Goal: Task Accomplishment & Management: Complete application form

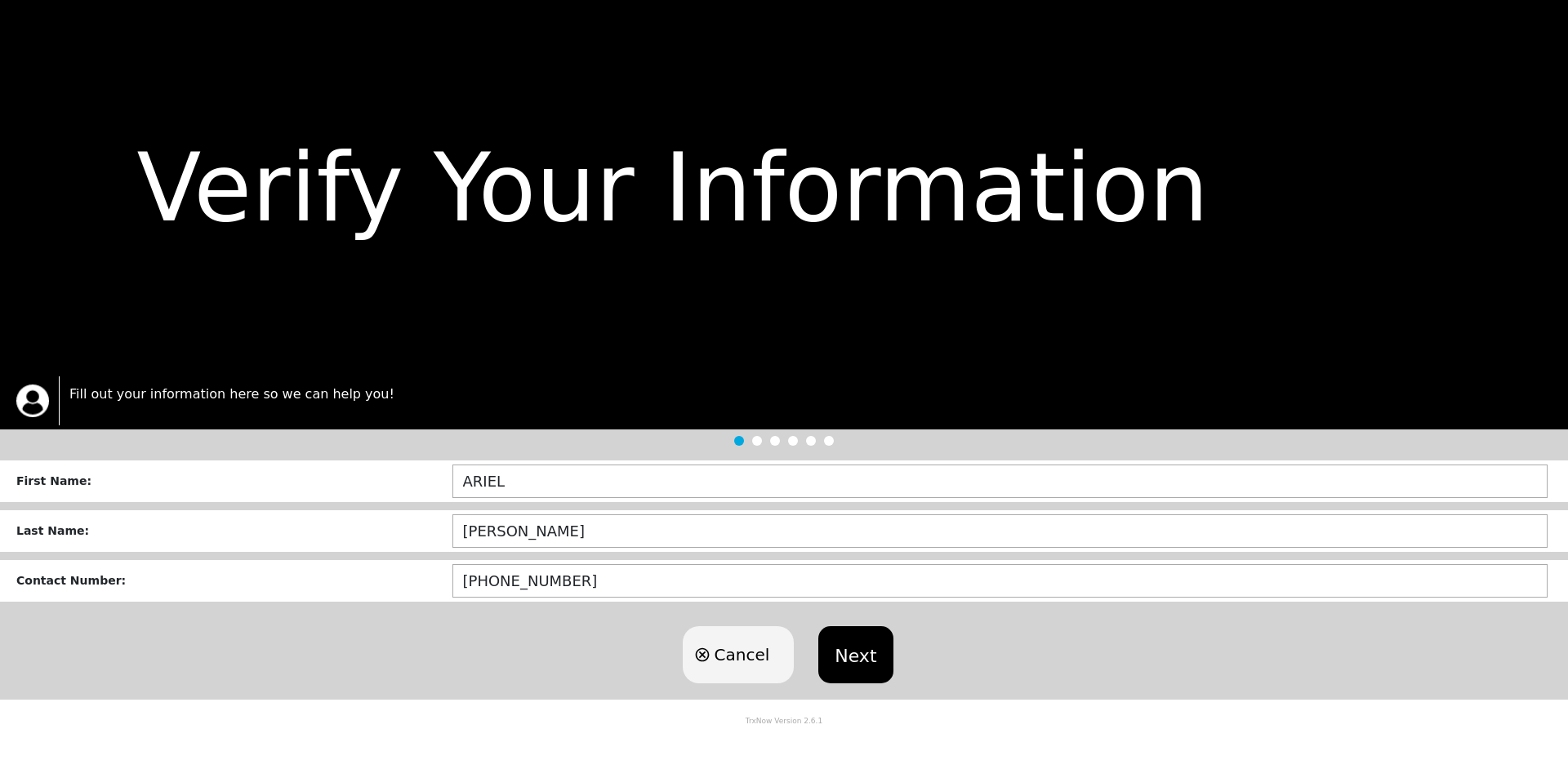
click at [868, 646] on button "Next" at bounding box center [856, 654] width 74 height 57
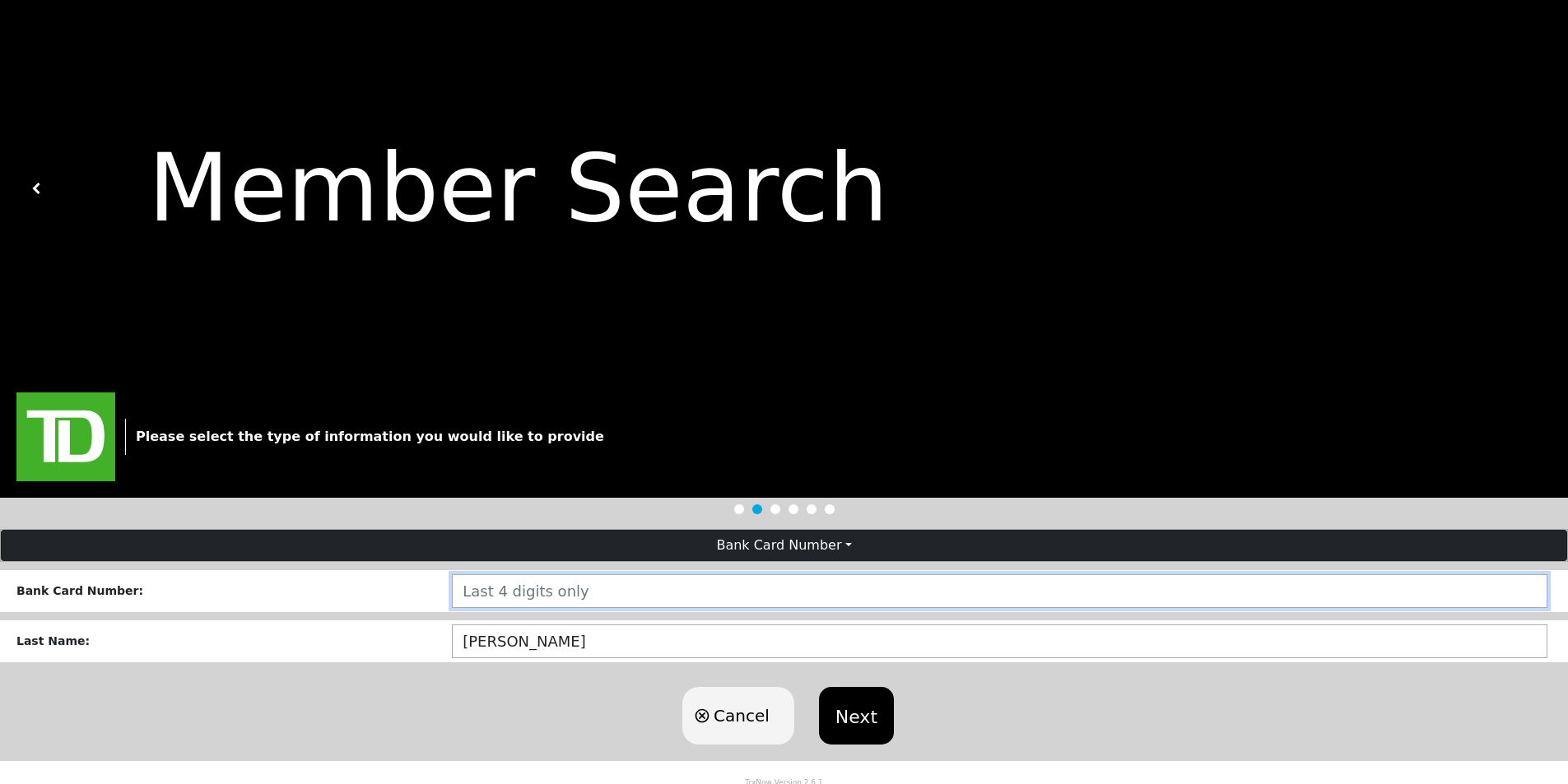
click at [596, 605] on input "number" at bounding box center [1000, 591] width 1095 height 34
type input "1555"
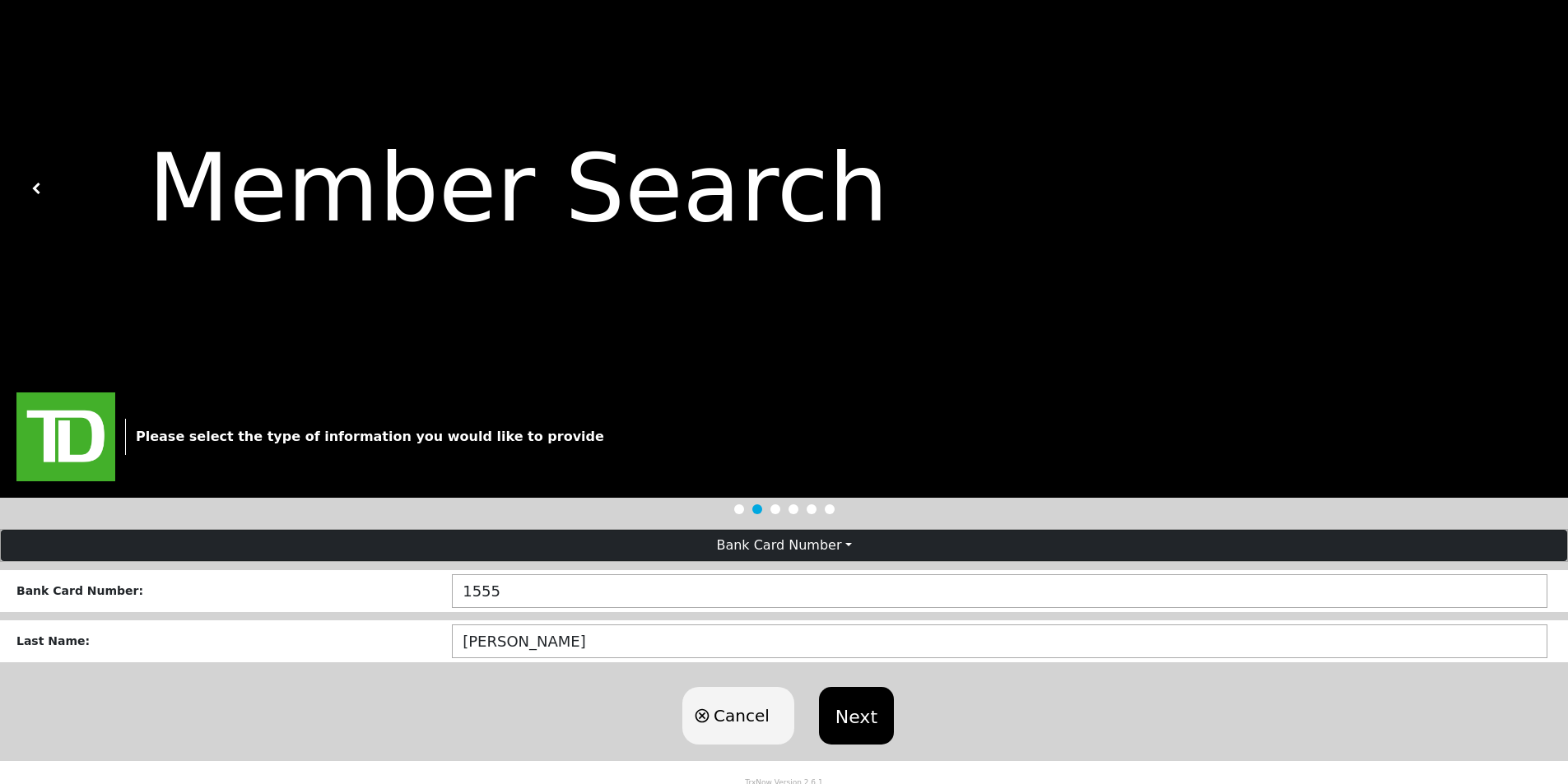
click at [862, 722] on button "Next" at bounding box center [856, 716] width 75 height 57
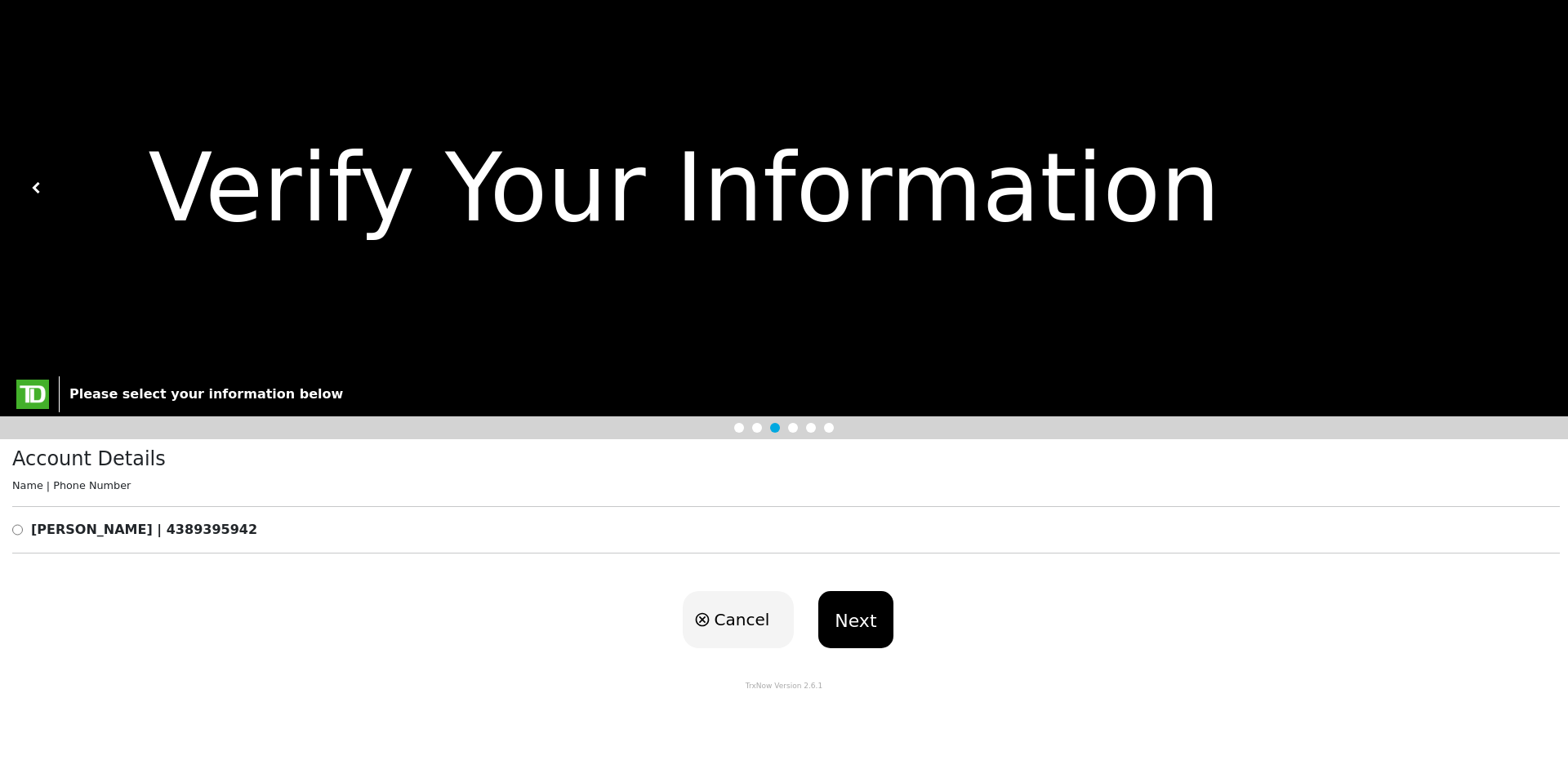
click at [65, 519] on div "Account Details Name | Phone Number [PERSON_NAME] | 4389395942" at bounding box center [784, 507] width 1568 height 135
click at [14, 527] on input "radio" at bounding box center [18, 530] width 11 height 20
radio input "true"
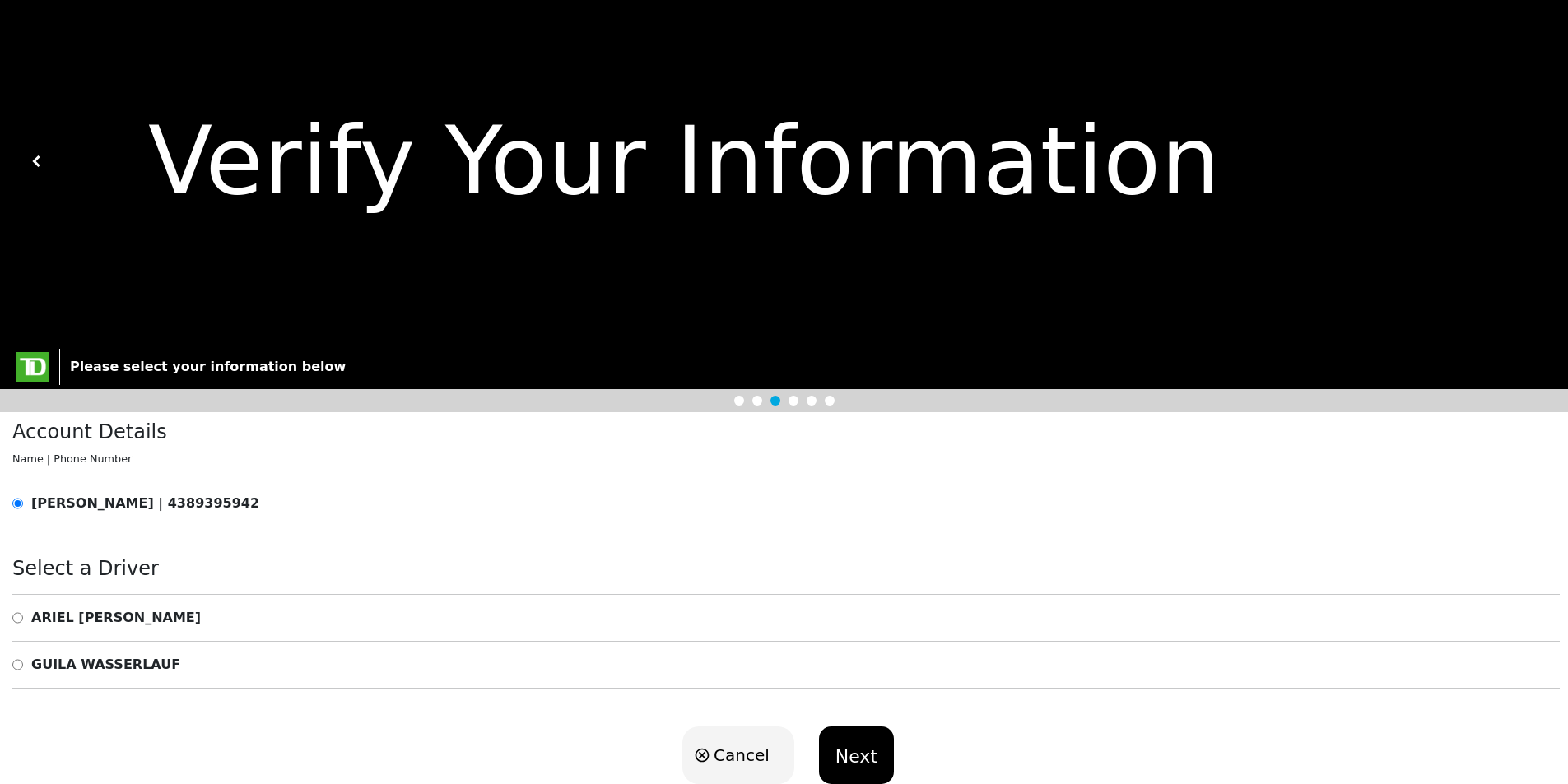
scroll to position [74, 0]
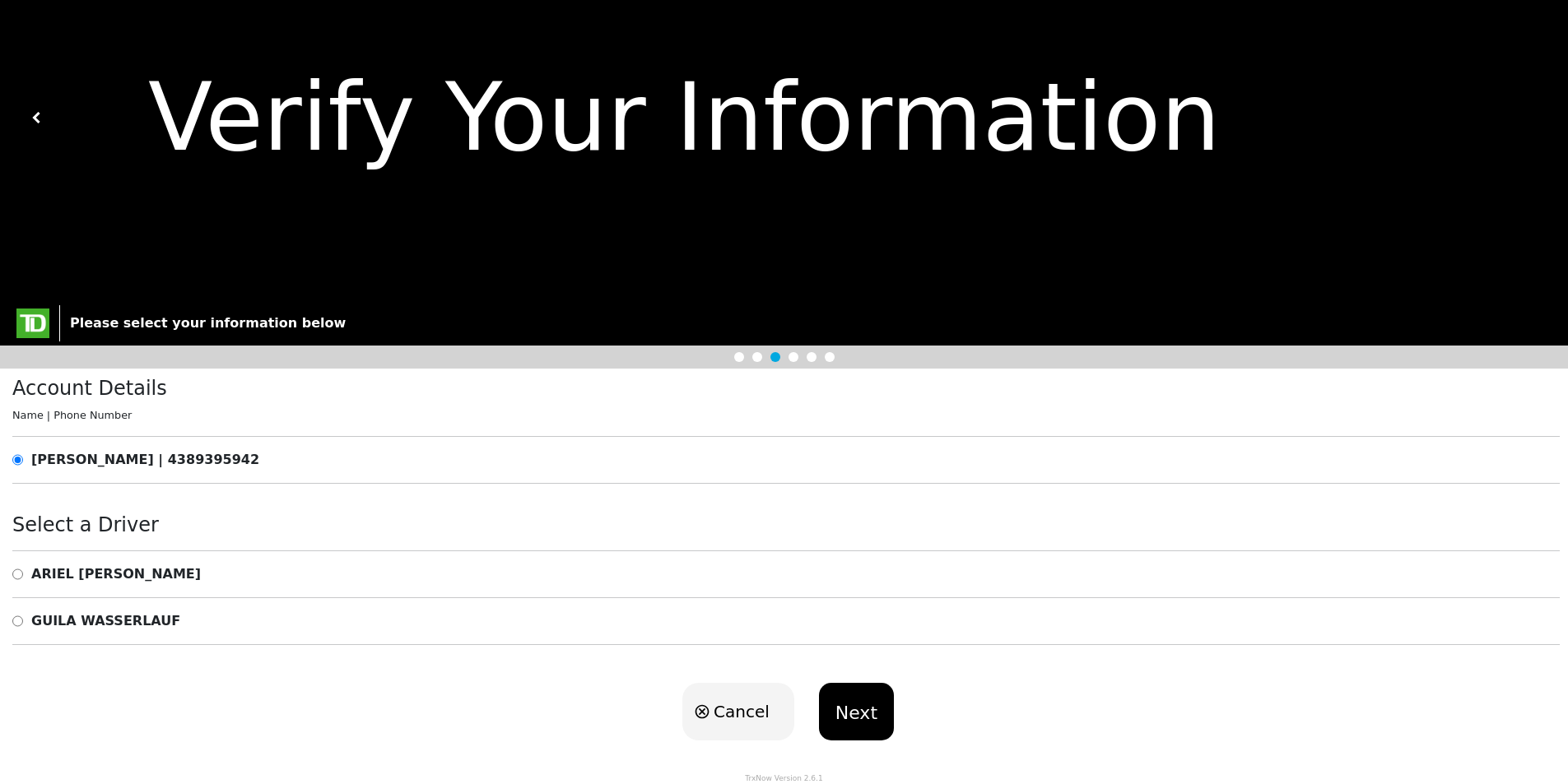
click at [22, 571] on input "radio" at bounding box center [18, 575] width 11 height 20
radio input "true"
click at [847, 713] on button "Next" at bounding box center [856, 711] width 75 height 57
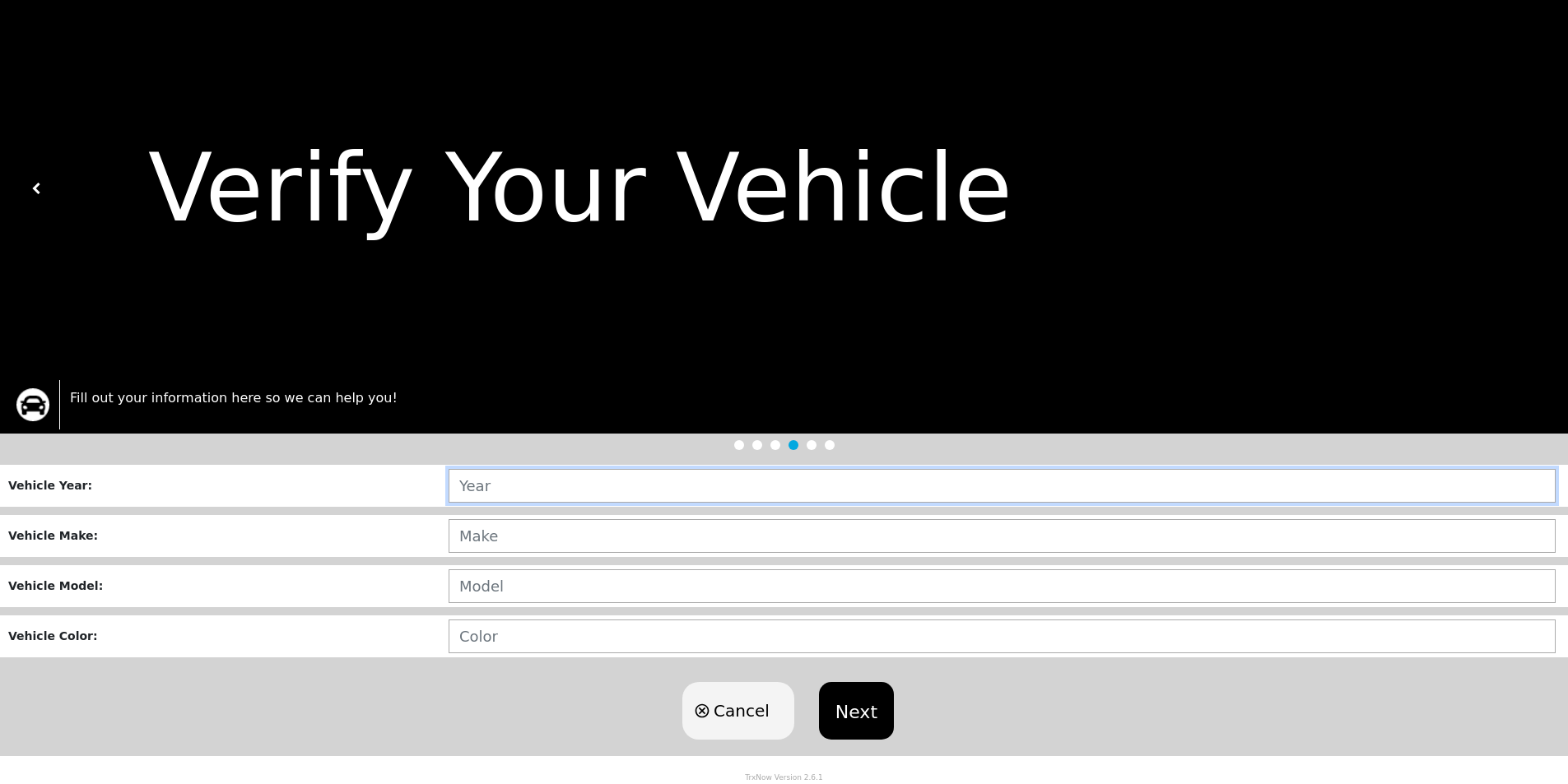
click at [618, 490] on input "text" at bounding box center [1001, 486] width 1107 height 34
type input "2009"
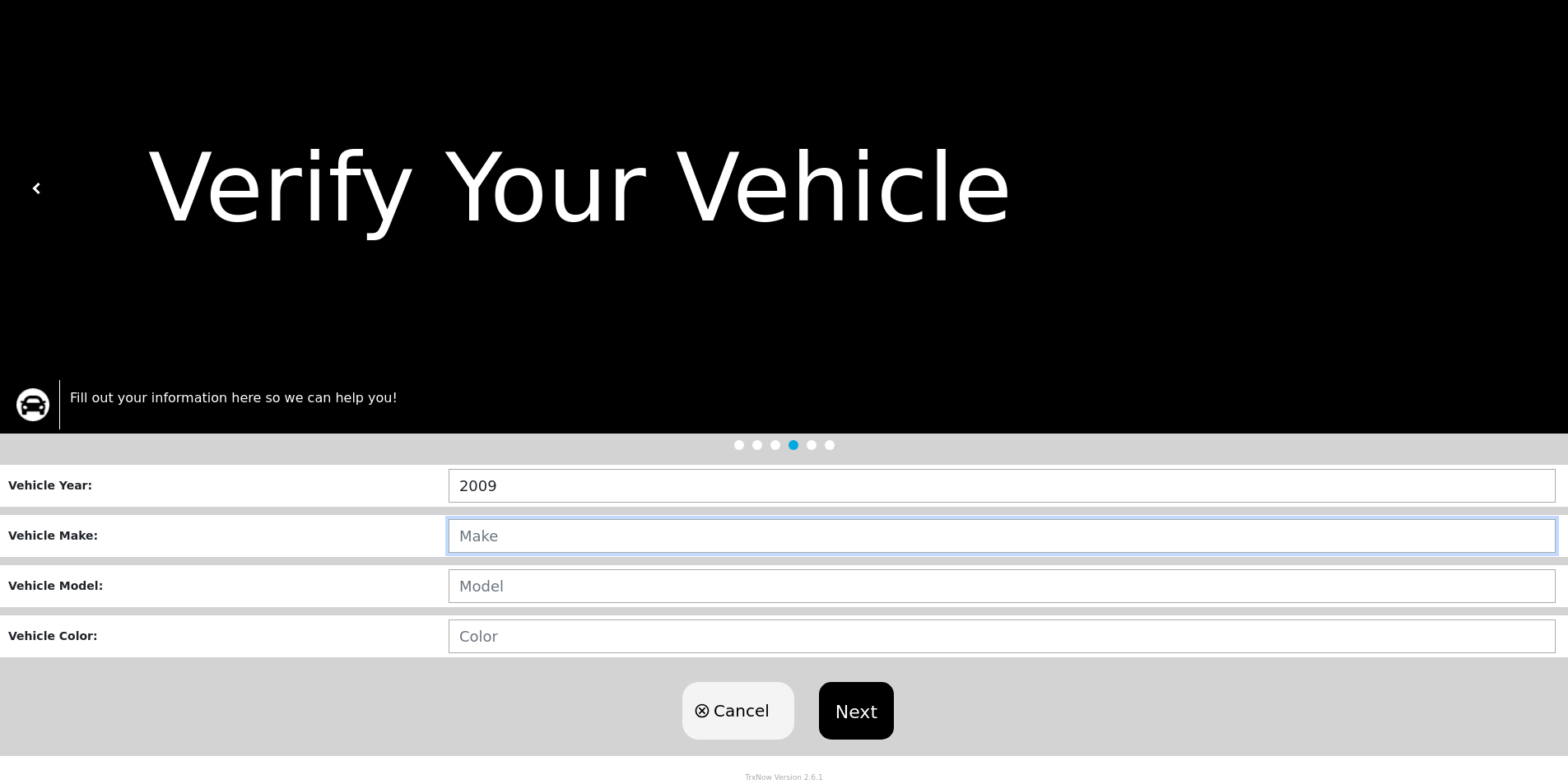
click at [576, 544] on input "text" at bounding box center [1001, 536] width 1107 height 34
type input "TOYOTA"
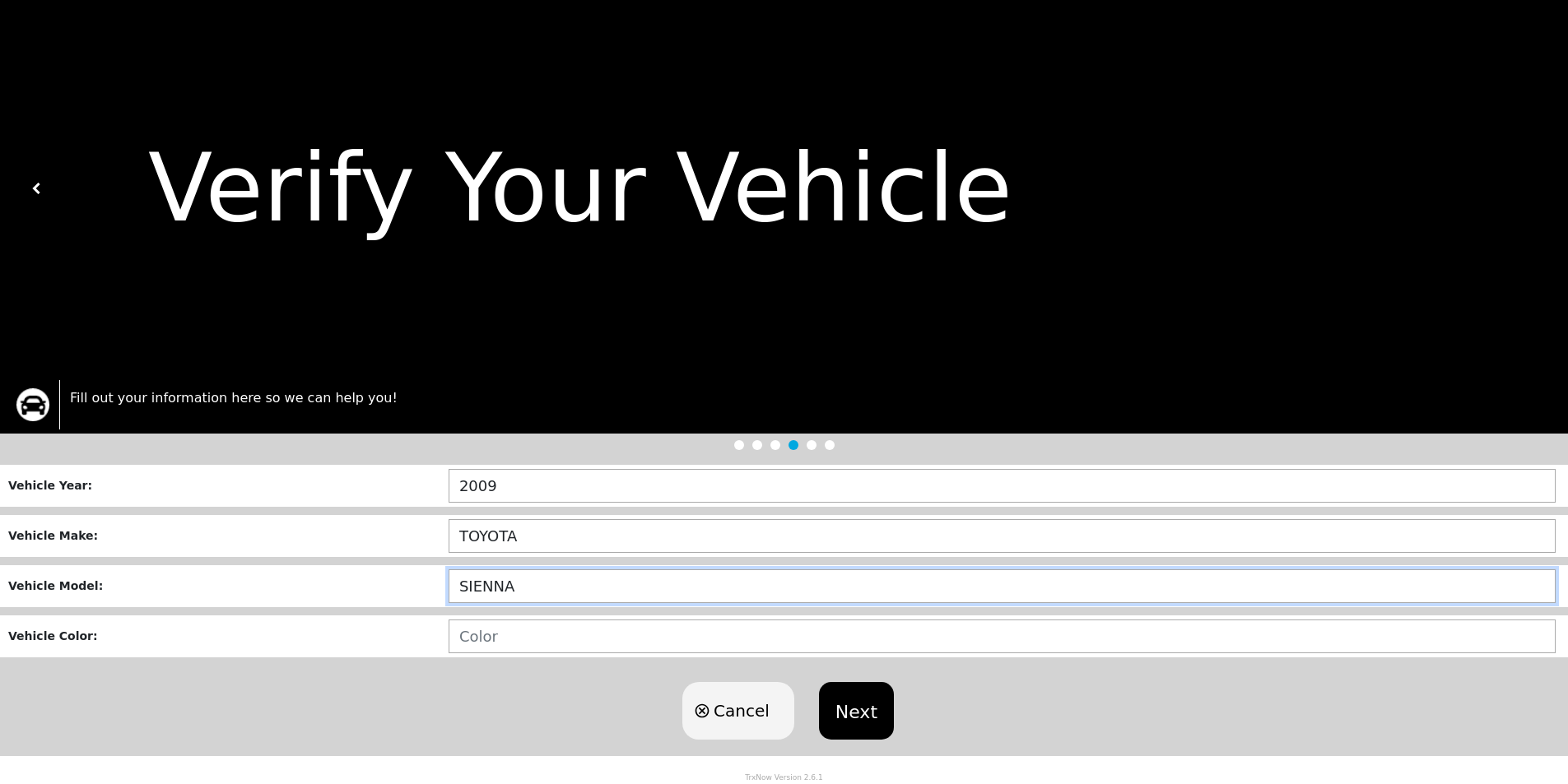
type input "SIENNA"
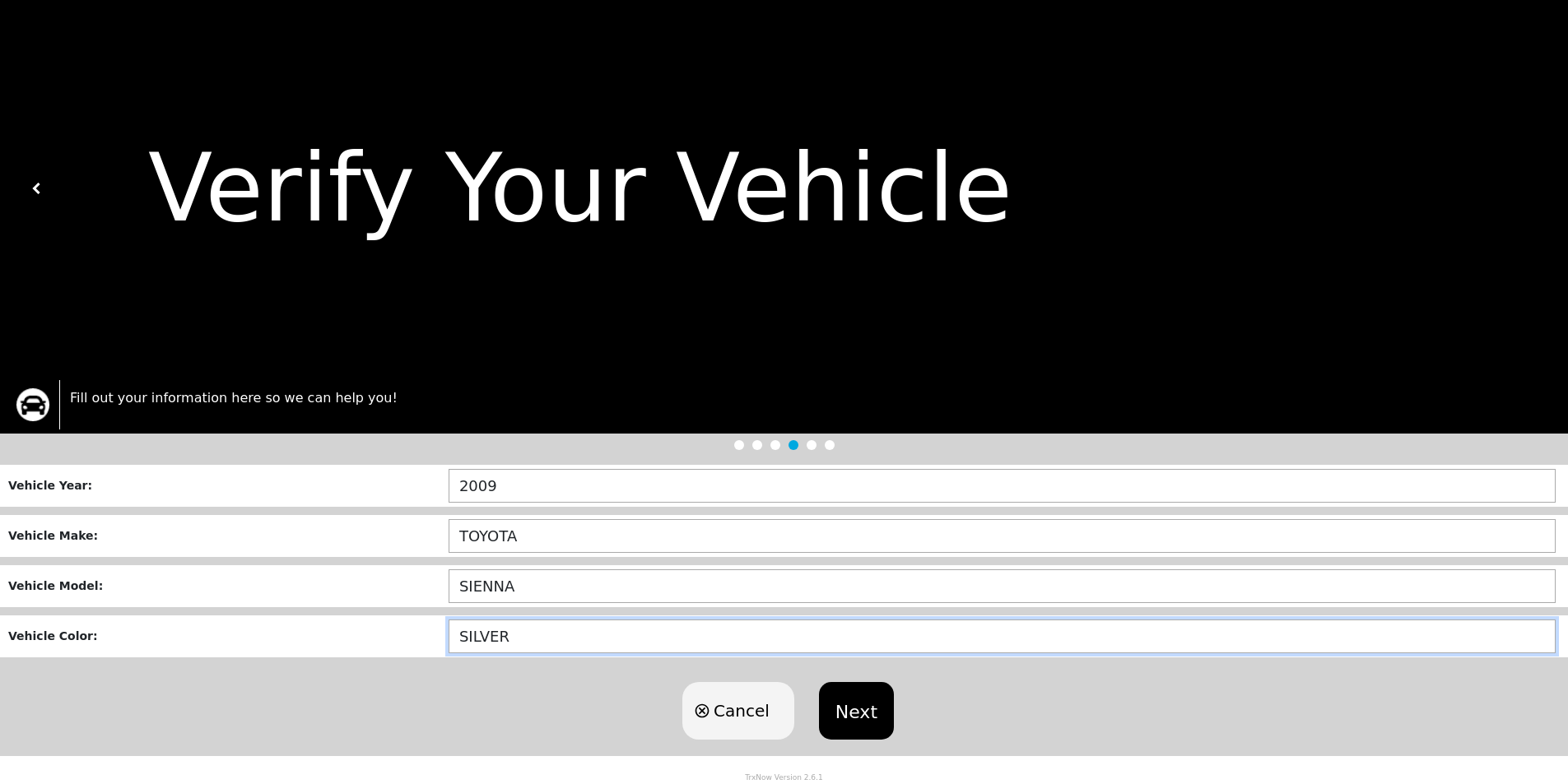
type input "SILVER"
click at [843, 724] on button "Next" at bounding box center [856, 710] width 75 height 57
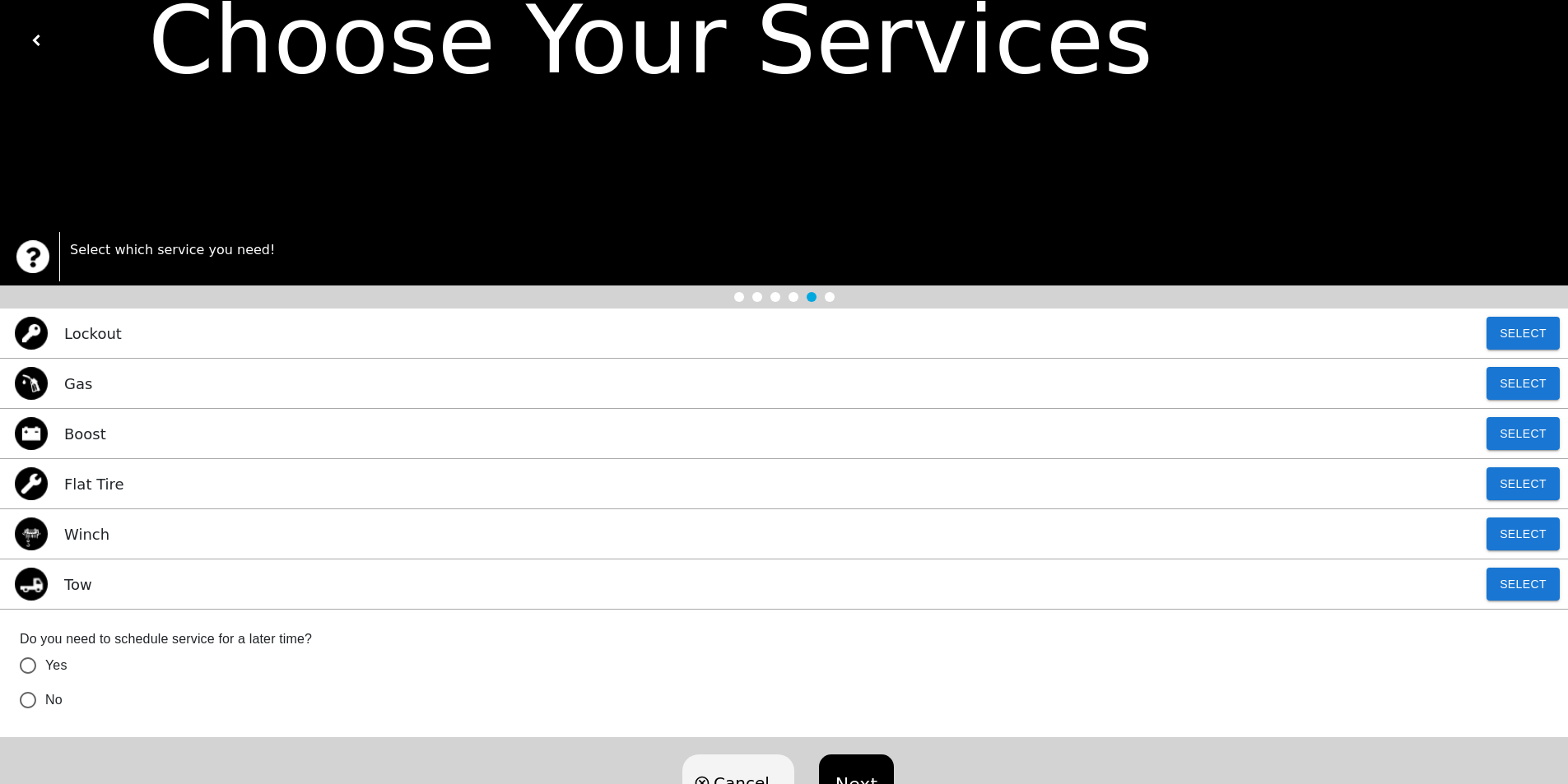
scroll to position [165, 0]
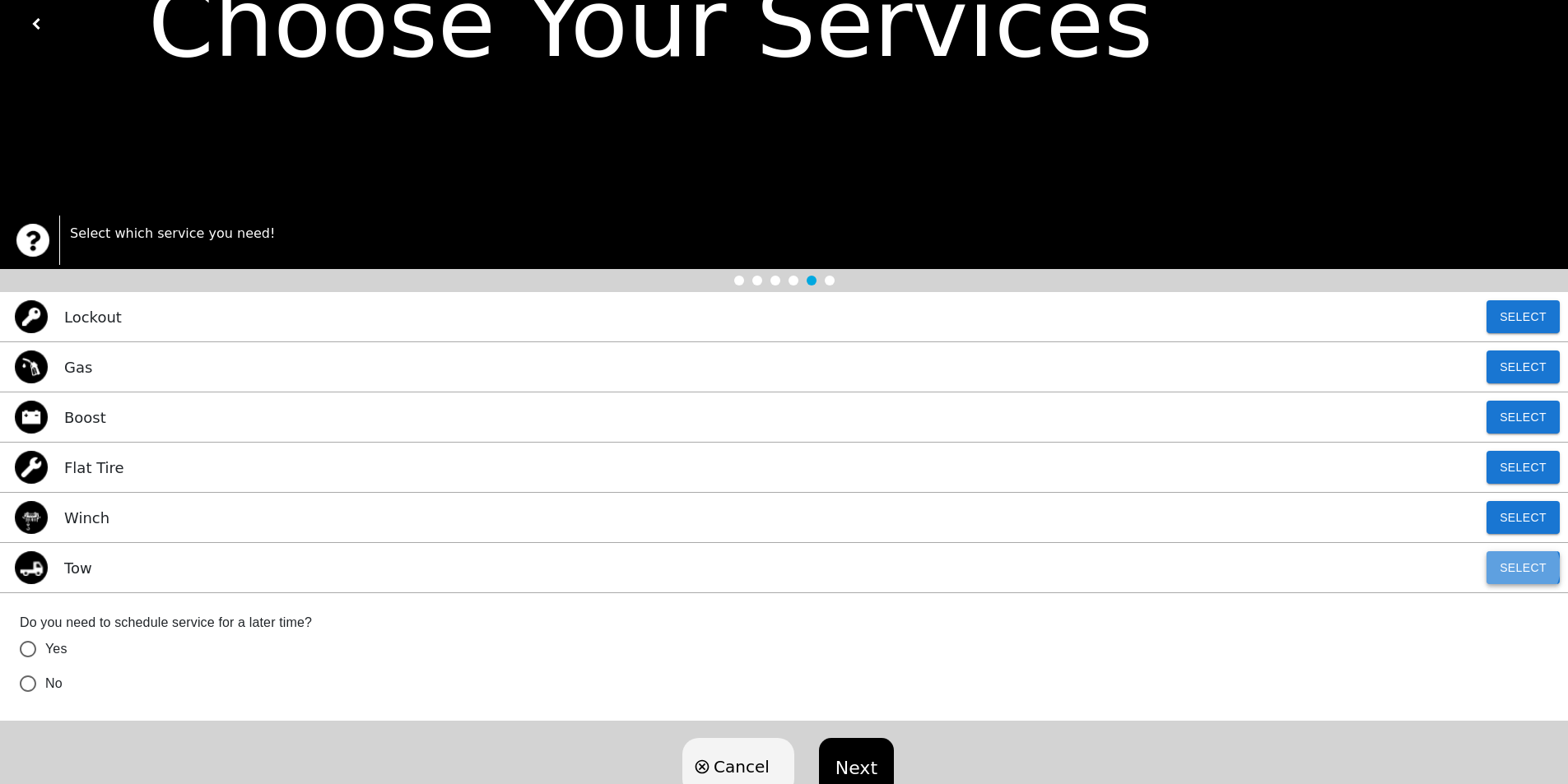
click at [1524, 571] on button "Select" at bounding box center [1523, 568] width 74 height 33
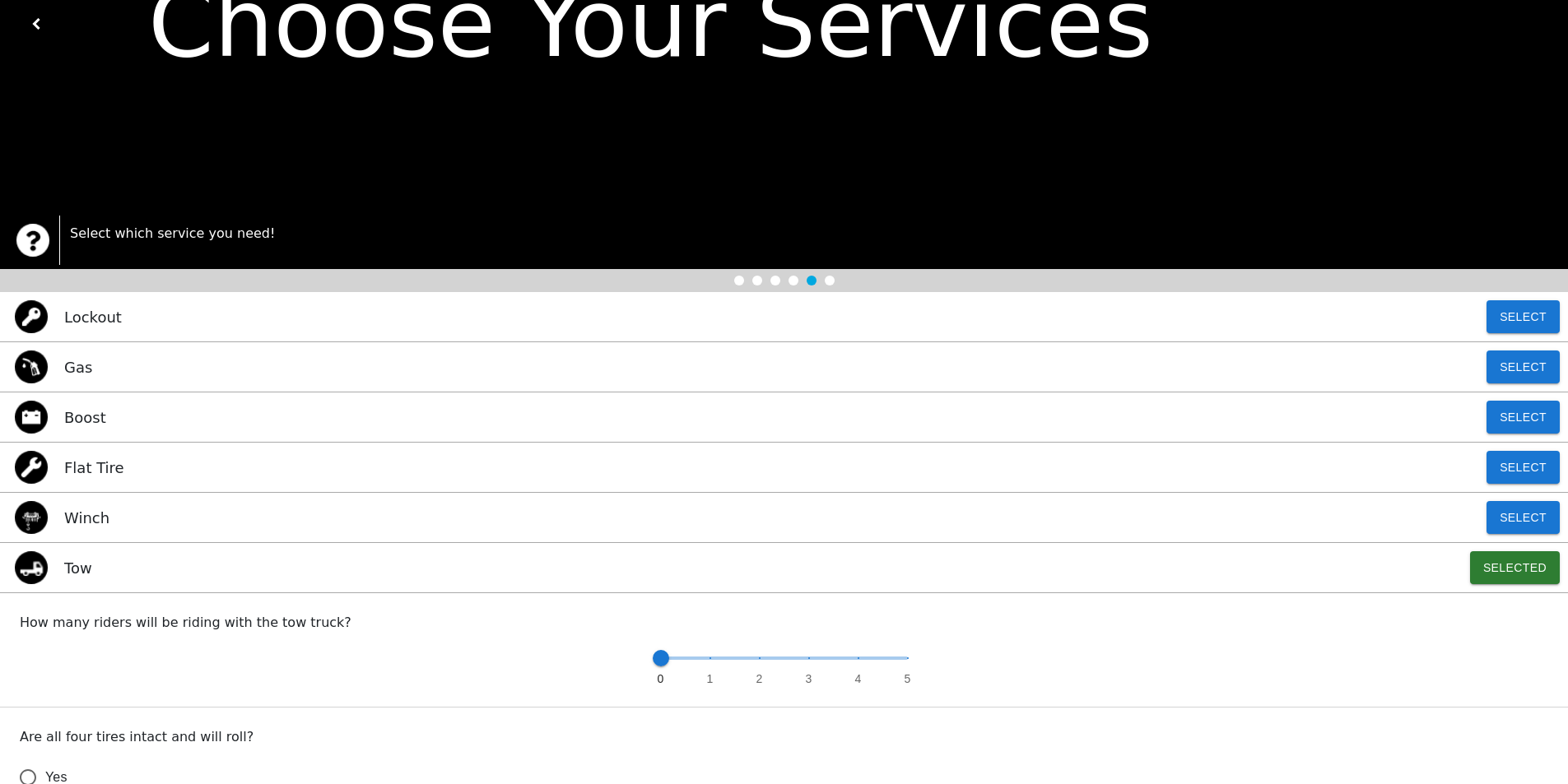
scroll to position [411, 0]
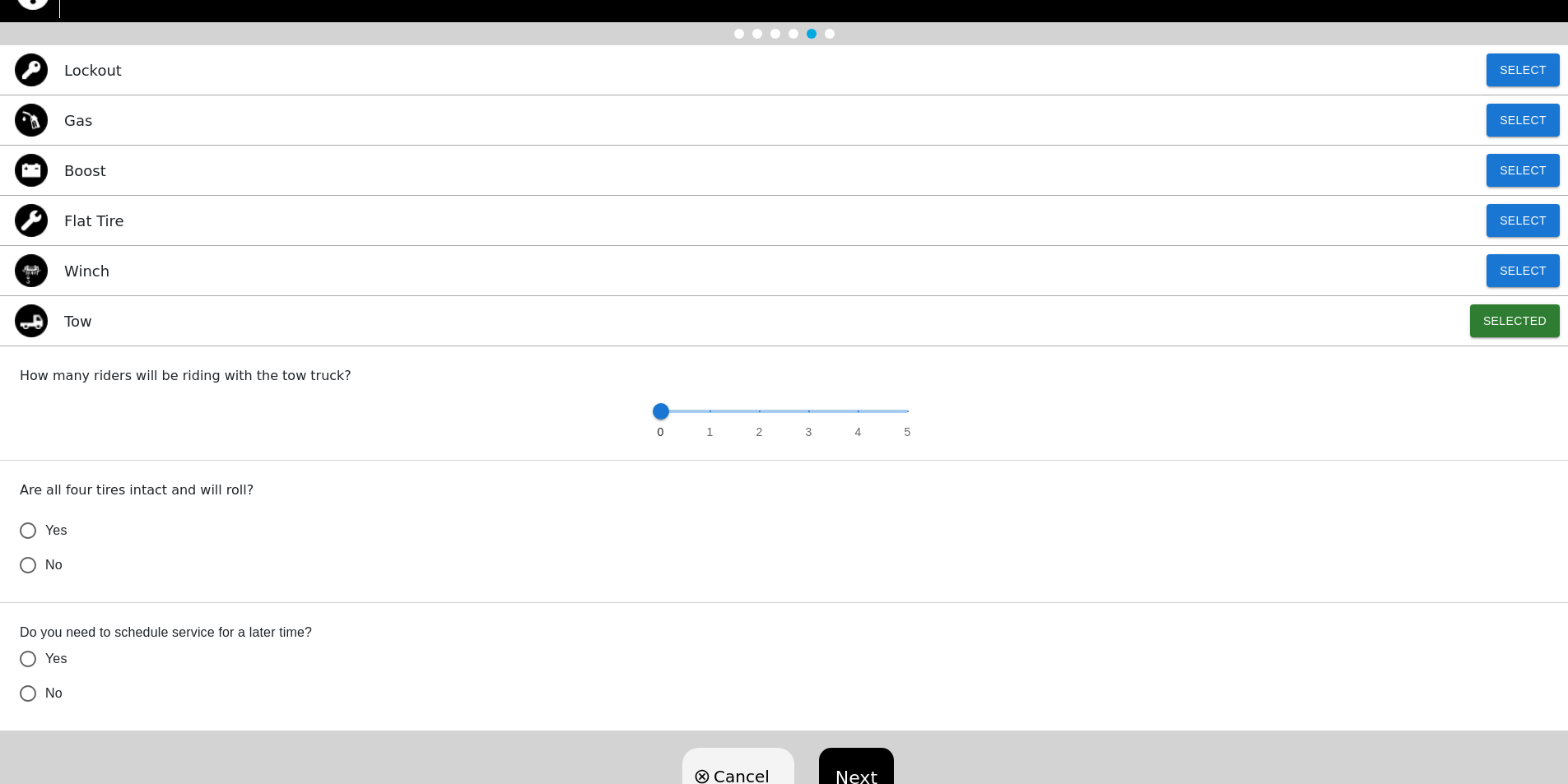
click at [48, 568] on span "No" at bounding box center [54, 566] width 17 height 20
click at [45, 568] on input "No" at bounding box center [28, 566] width 35 height 35
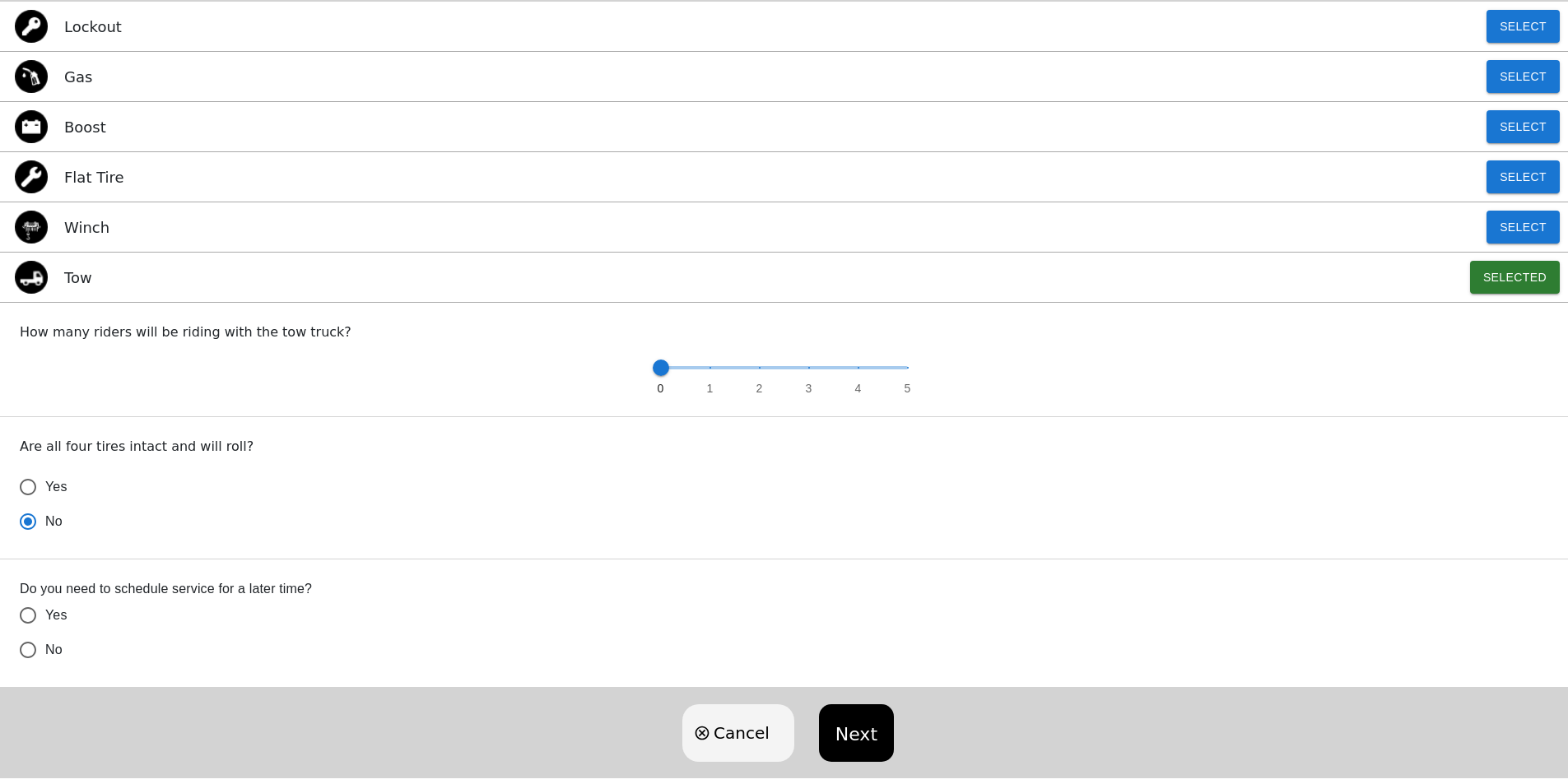
scroll to position [480, 0]
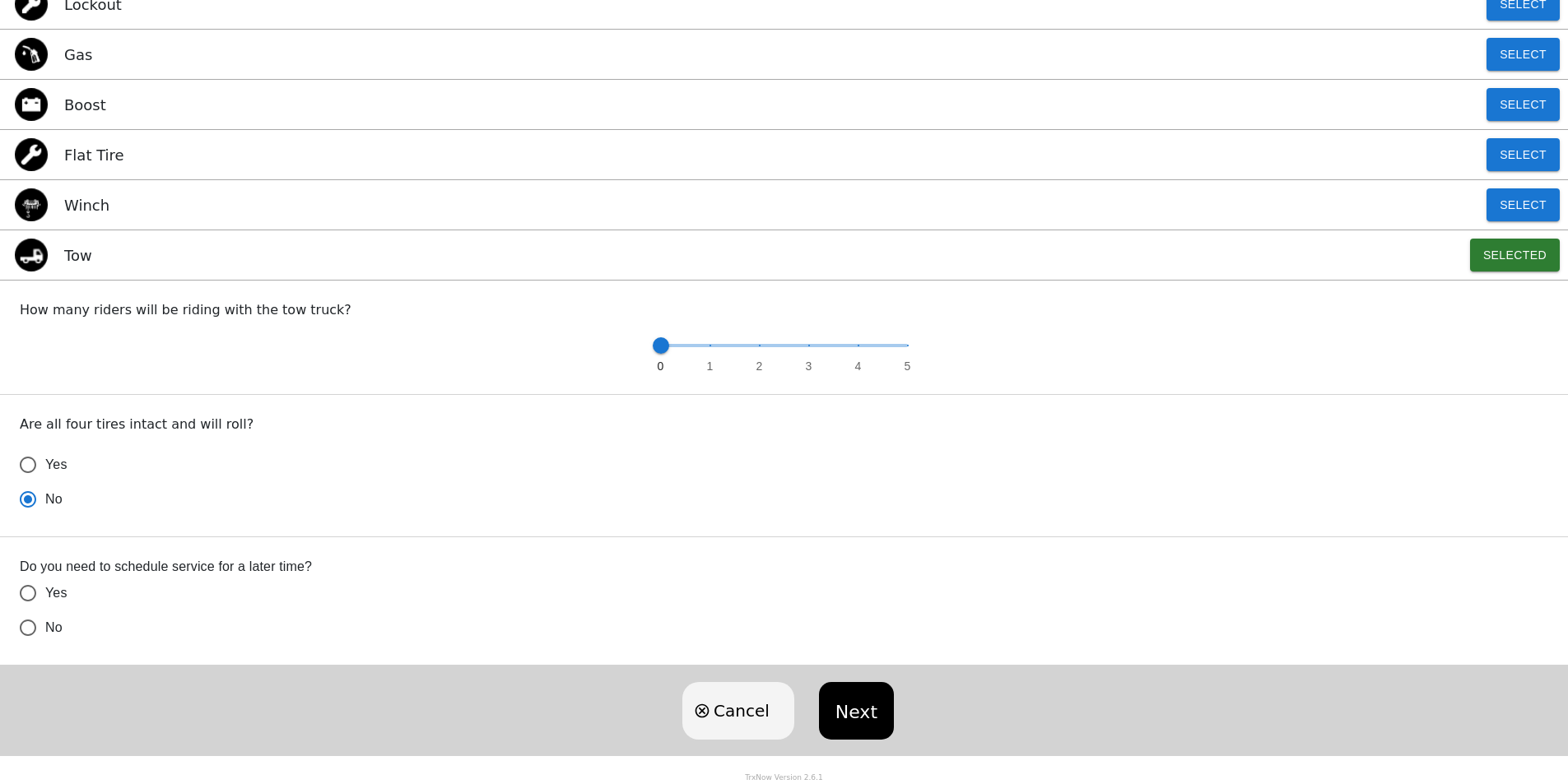
radio input "true"
click at [59, 509] on span "No" at bounding box center [54, 499] width 17 height 20
click at [45, 517] on input "No" at bounding box center [28, 499] width 35 height 35
radio input "true"
click at [844, 696] on button "Next" at bounding box center [856, 710] width 75 height 57
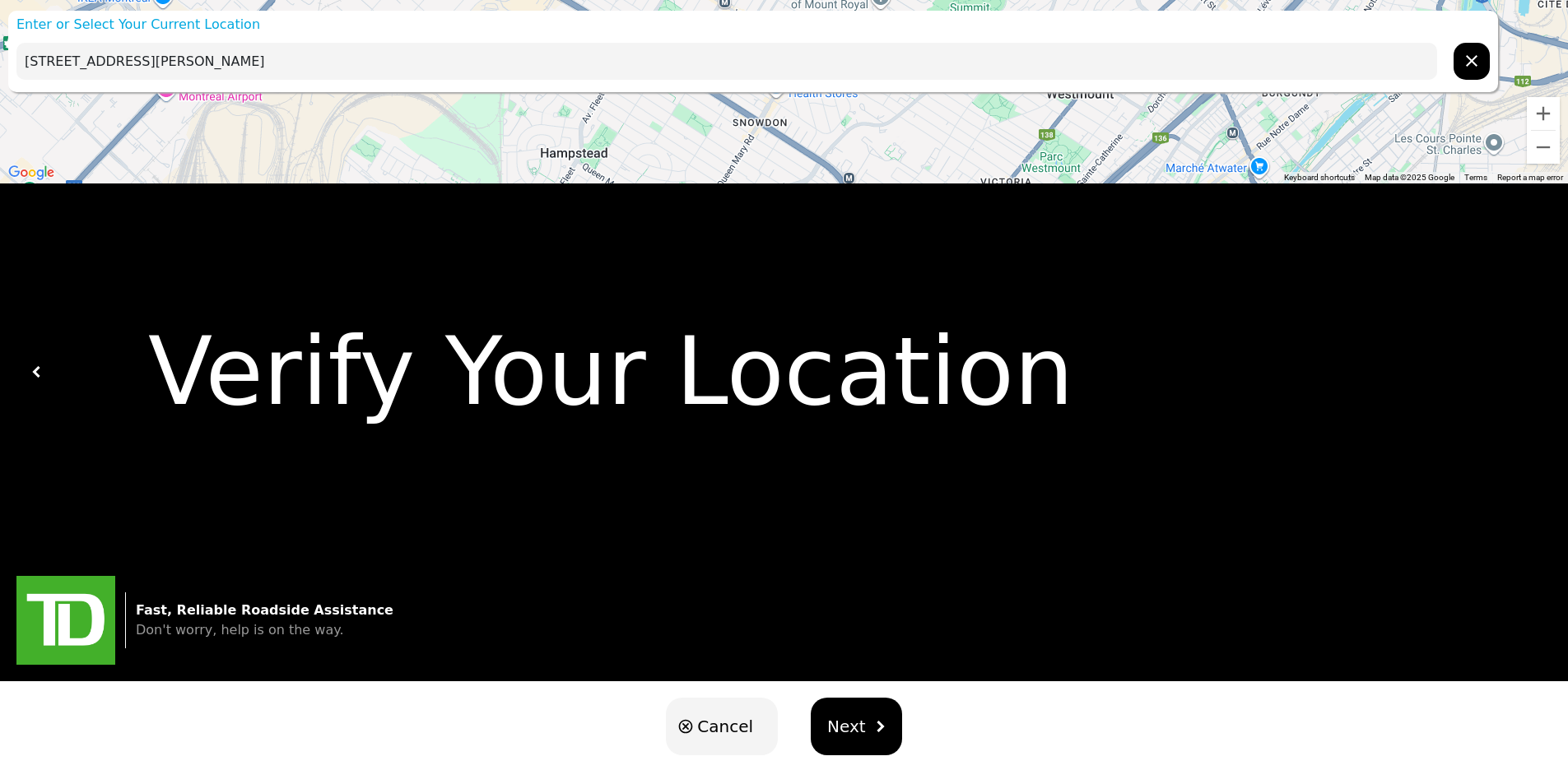
scroll to position [0, 0]
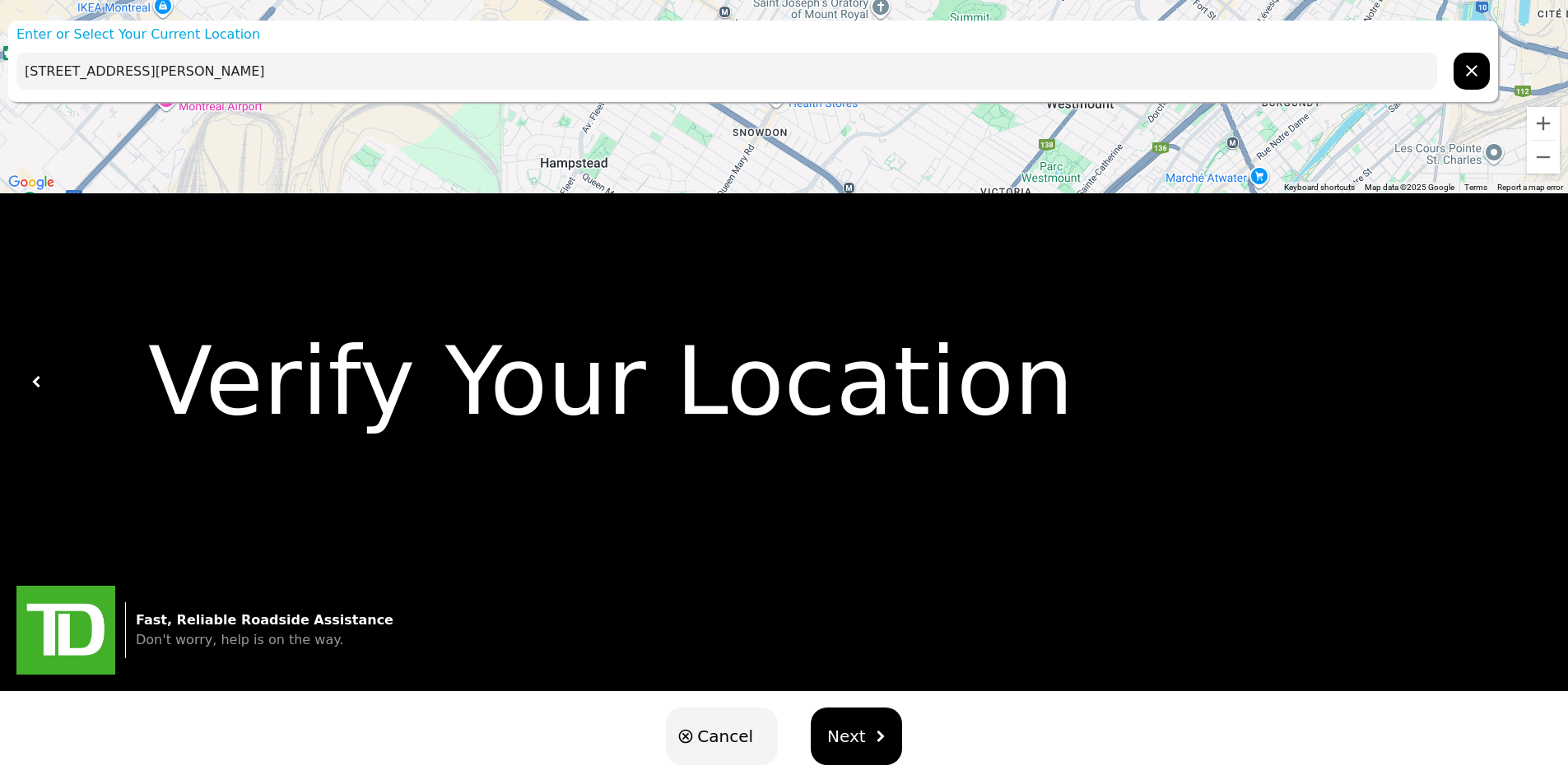
drag, startPoint x: 28, startPoint y: 74, endPoint x: 52, endPoint y: 75, distance: 24.0
click at [52, 75] on input "[STREET_ADDRESS][PERSON_NAME]" at bounding box center [727, 71] width 1421 height 37
click at [187, 74] on input "[STREET_ADDRESS][PERSON_NAME]" at bounding box center [727, 71] width 1421 height 37
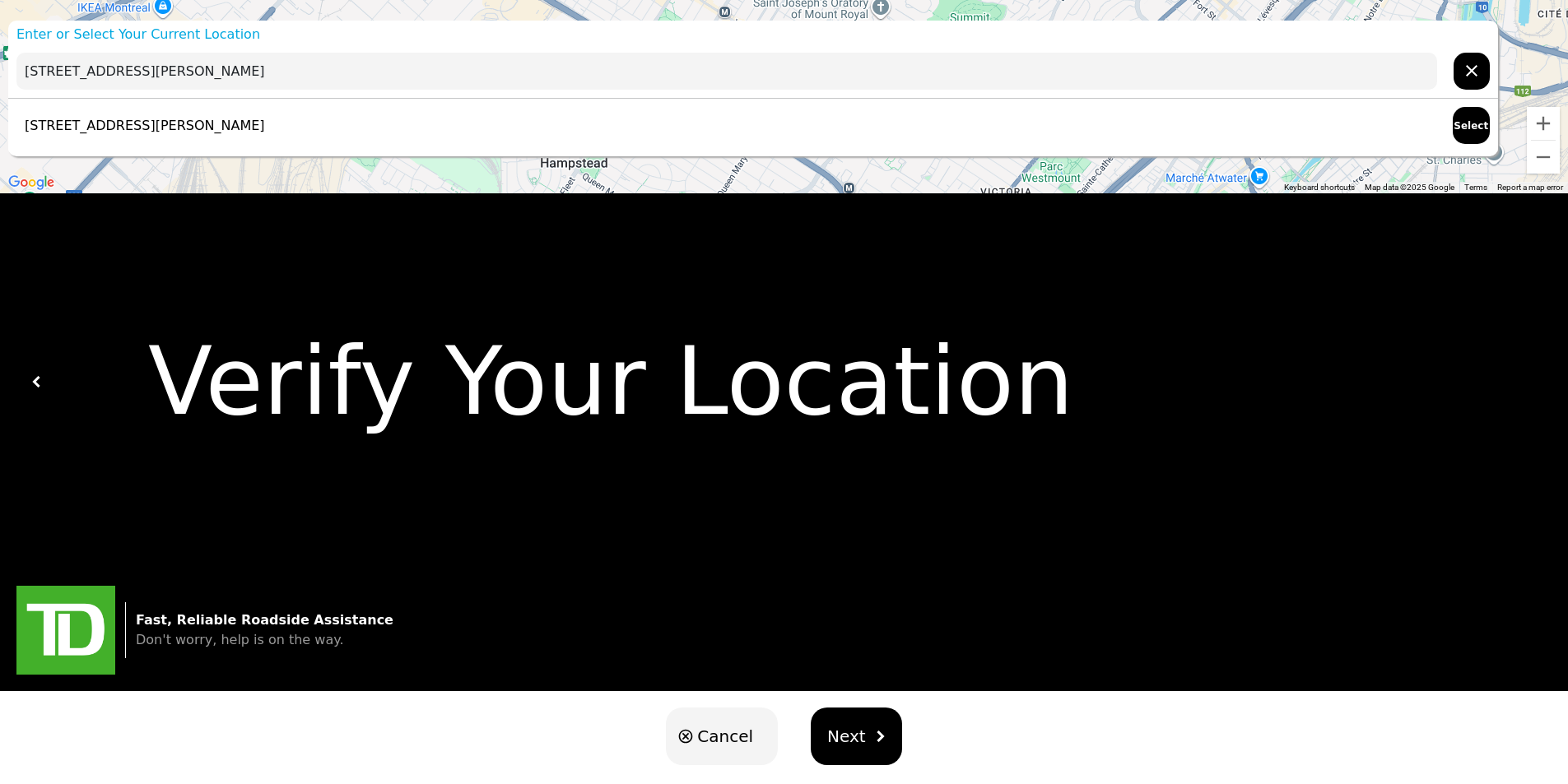
click at [265, 126] on p "[STREET_ADDRESS][PERSON_NAME]" at bounding box center [140, 126] width 248 height 20
type input "[STREET_ADDRESS][PERSON_NAME]"
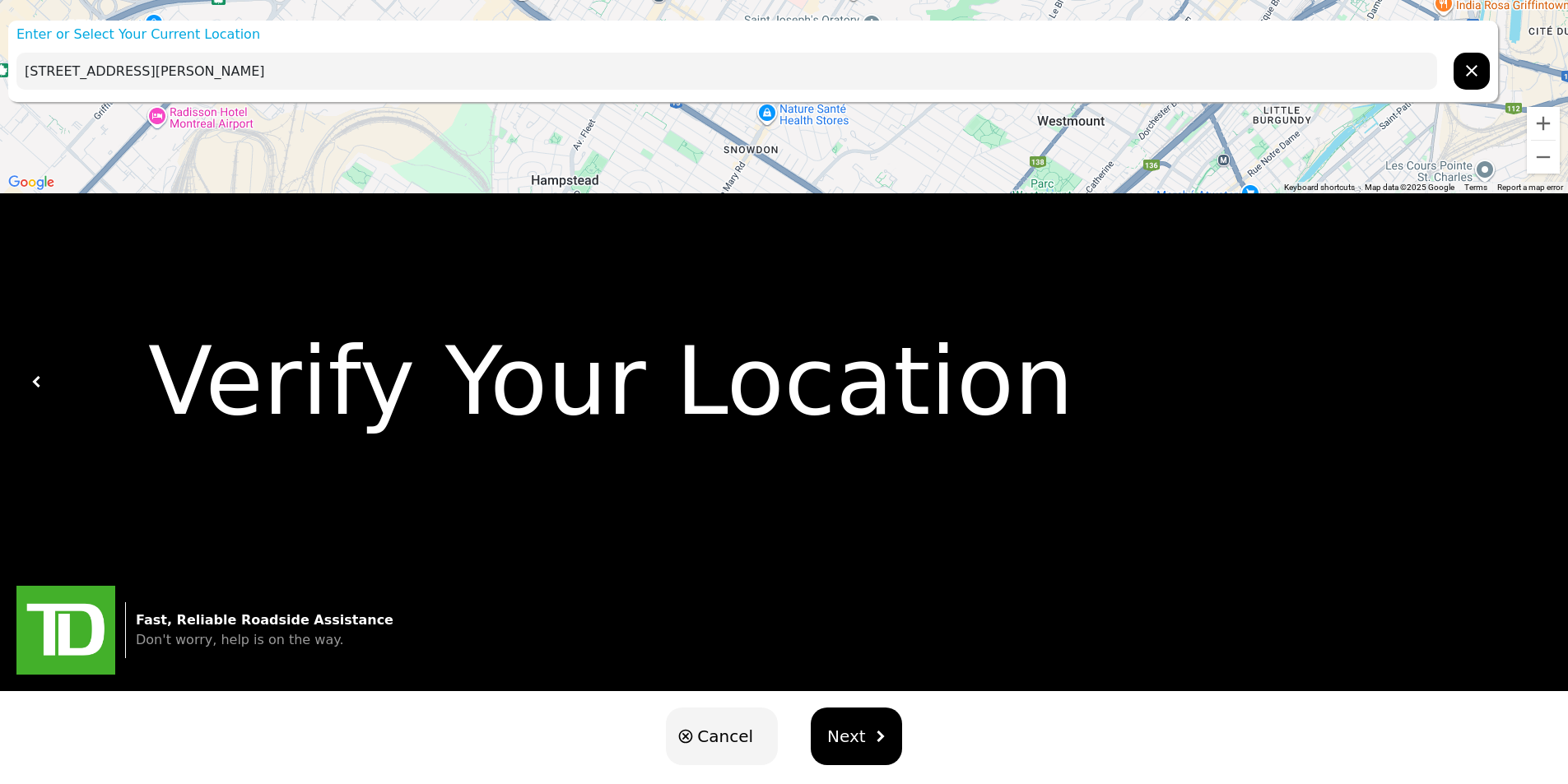
click at [859, 749] on span "Next" at bounding box center [846, 736] width 39 height 25
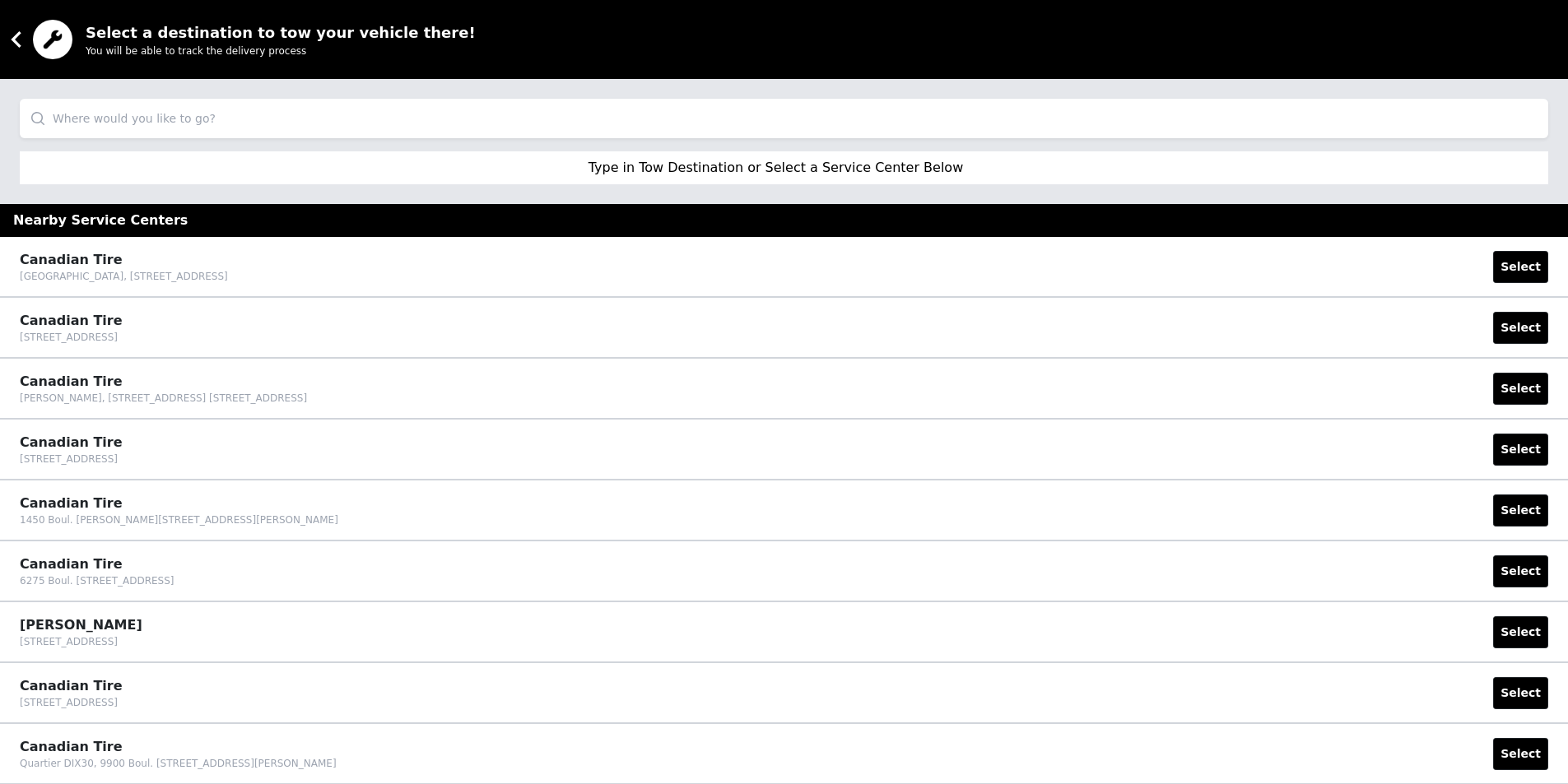
click at [160, 113] on input "search" at bounding box center [784, 118] width 1528 height 39
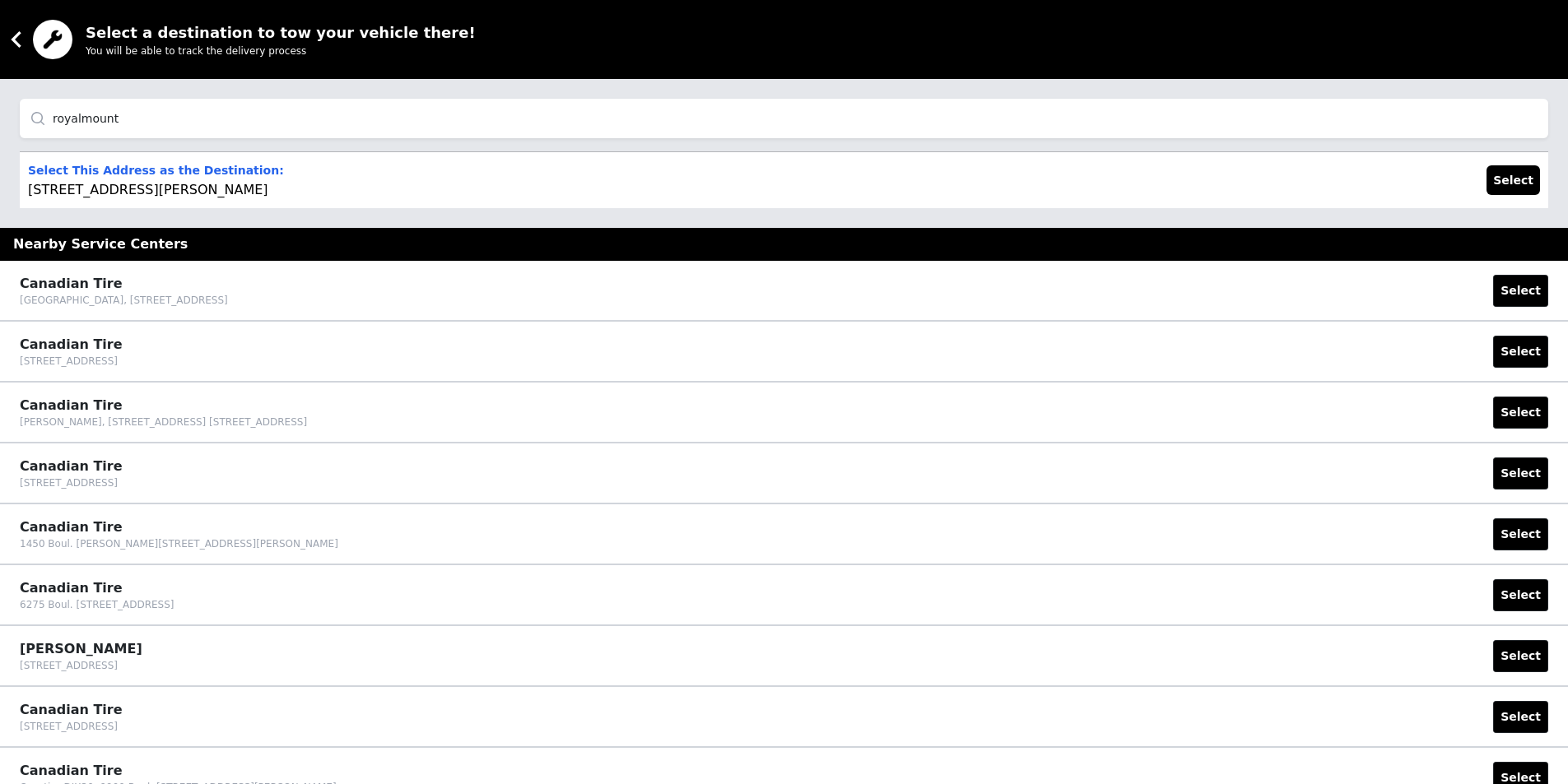
drag, startPoint x: 360, startPoint y: 126, endPoint x: -157, endPoint y: 83, distance: 518.8
click at [0, 83] on html "Select a destination to tow your vehicle there! You will be able to track the d…" at bounding box center [784, 392] width 1568 height 784
type input "5455 royalmount"
click at [246, 193] on p "Select This Address as the Destination: [STREET_ADDRESS] [STREET_ADDRESS]" at bounding box center [160, 179] width 265 height 39
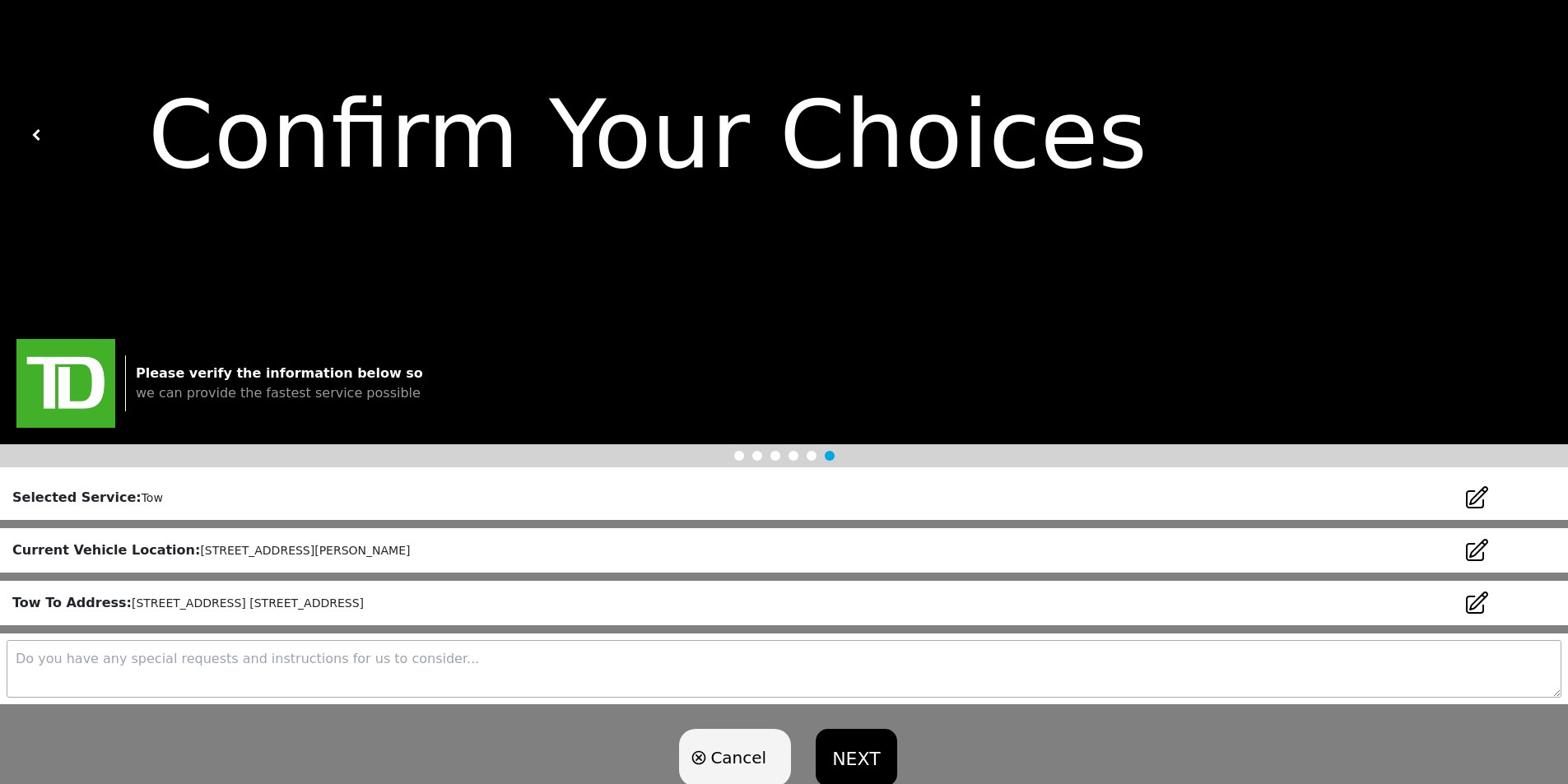
scroll to position [82, 0]
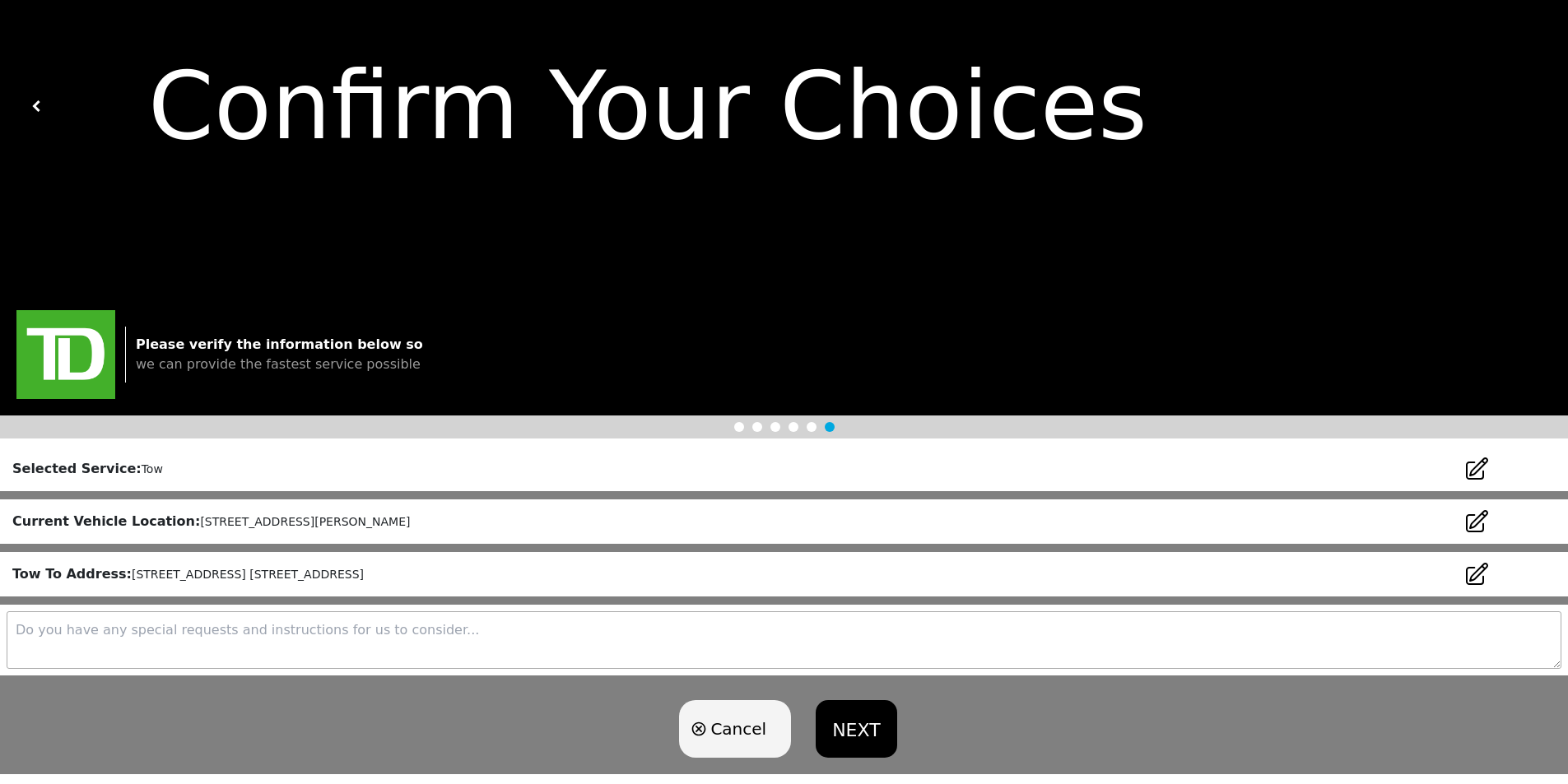
click at [634, 661] on textarea at bounding box center [783, 639] width 1554 height 57
type textarea "Samson Auto"
click at [842, 711] on button "NEXT" at bounding box center [856, 729] width 81 height 57
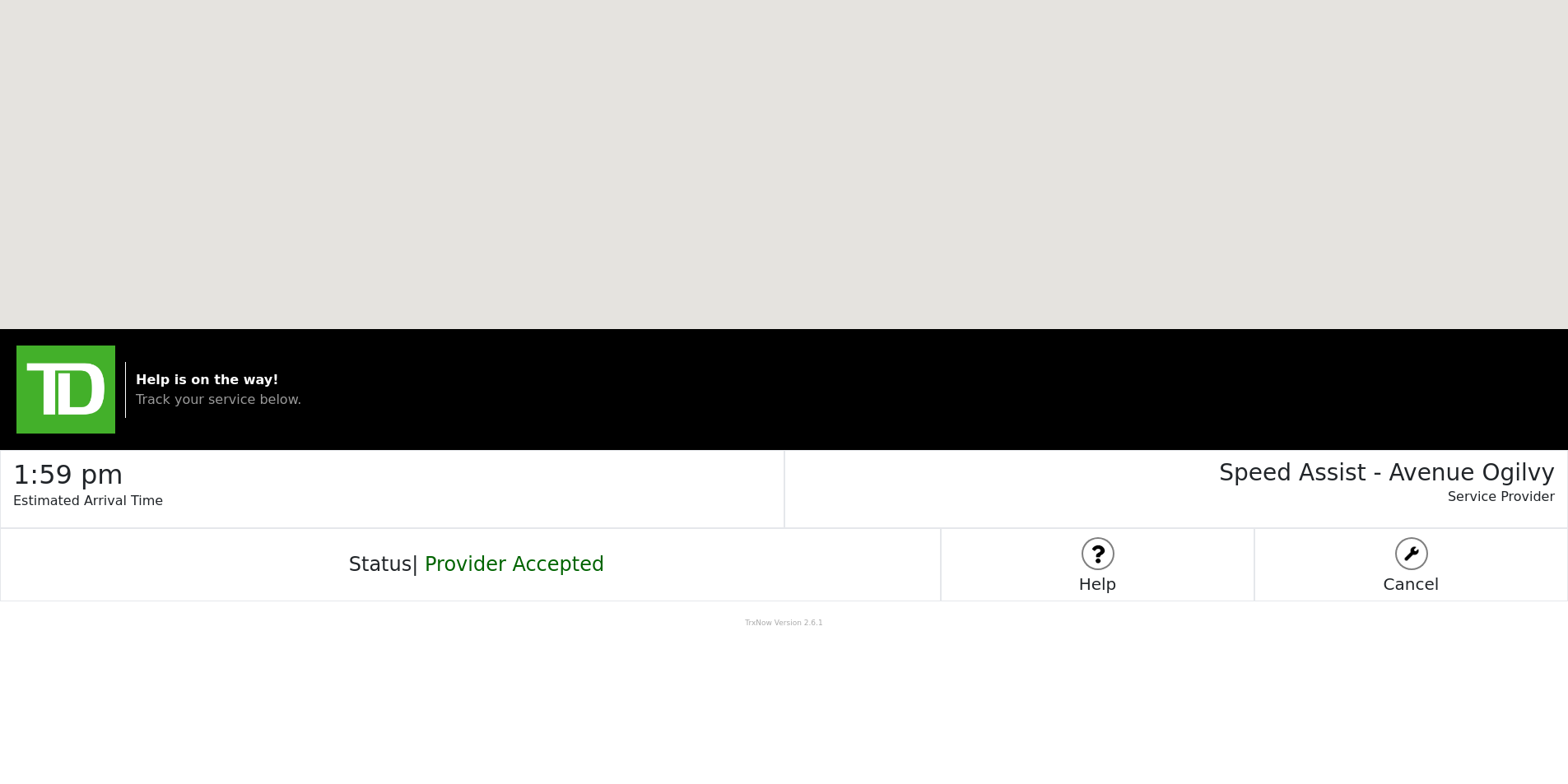
scroll to position [0, 0]
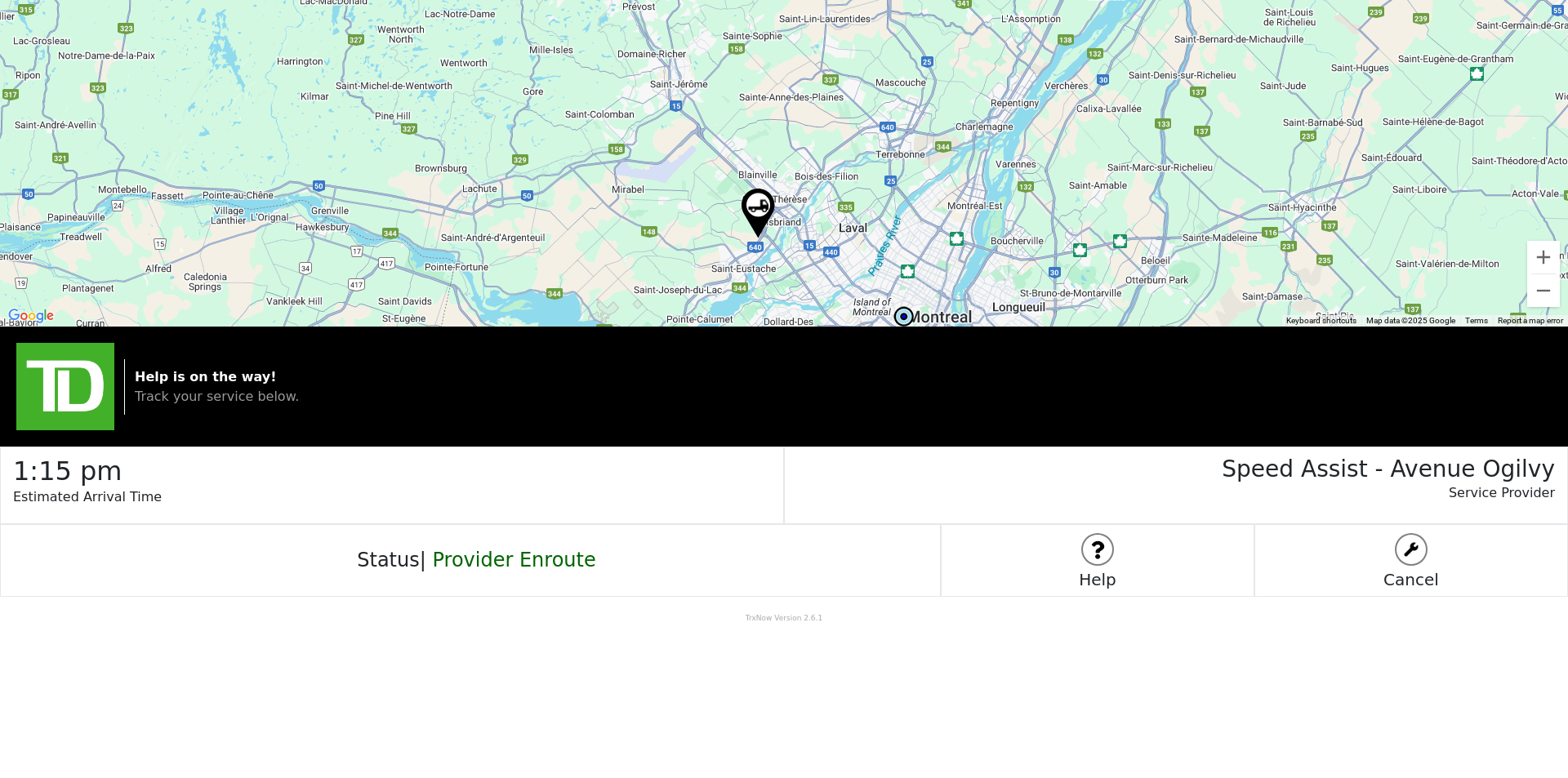
drag, startPoint x: 728, startPoint y: 157, endPoint x: 776, endPoint y: 255, distance: 109.1
click at [783, 271] on div at bounding box center [784, 163] width 1568 height 327
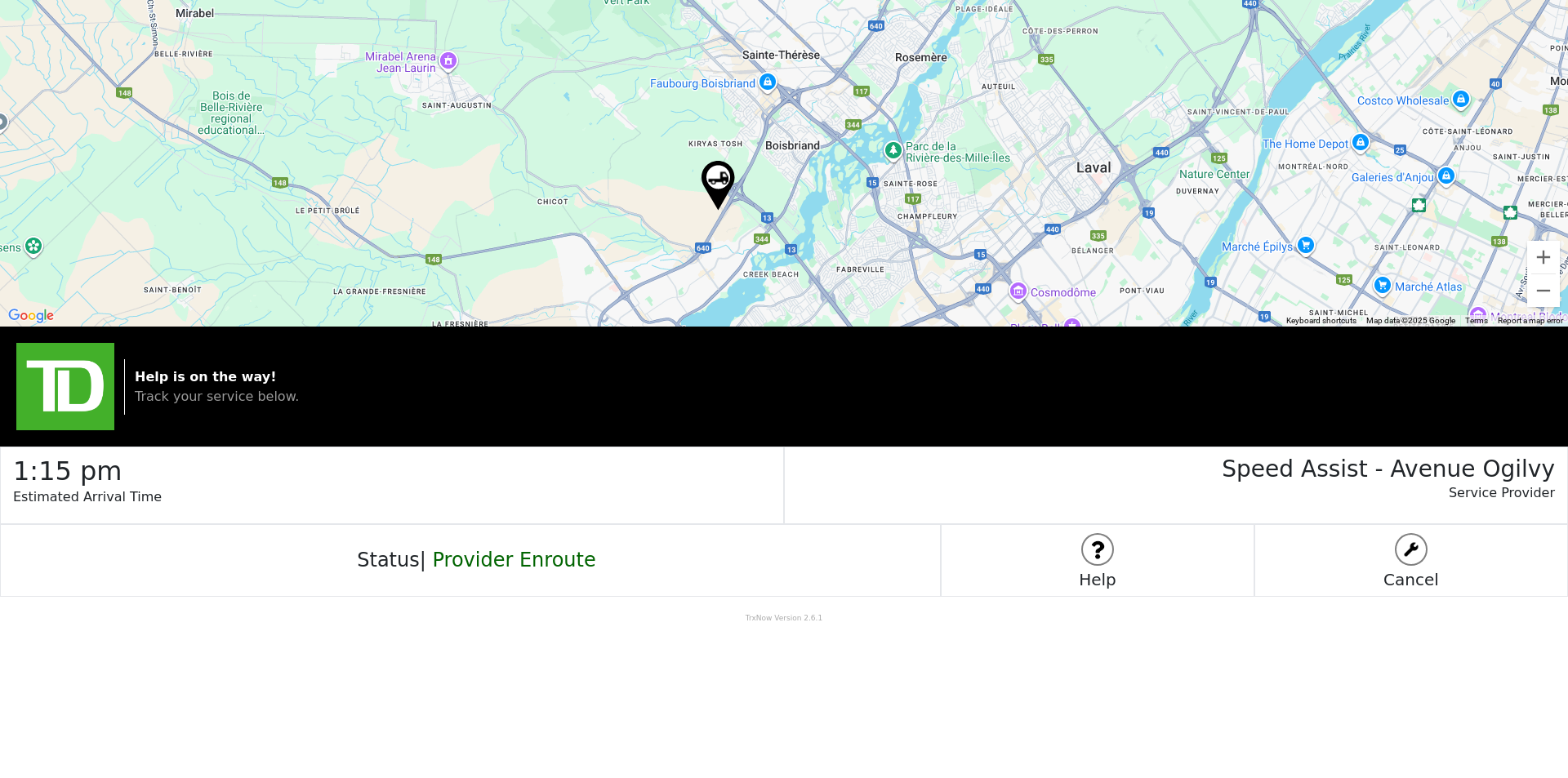
drag, startPoint x: 736, startPoint y: 227, endPoint x: 747, endPoint y: 167, distance: 61.0
click at [755, 171] on div at bounding box center [784, 163] width 1568 height 327
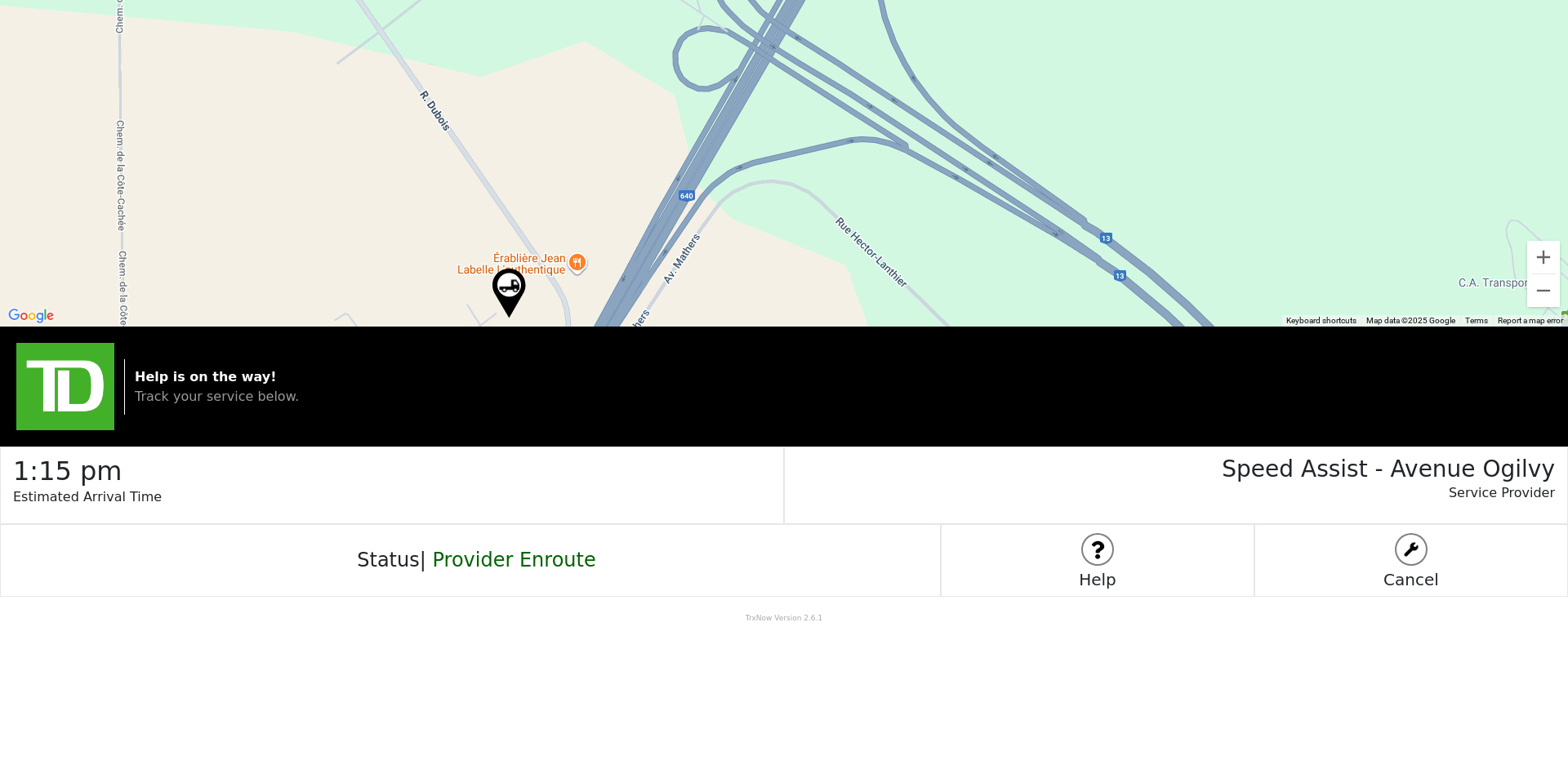
drag, startPoint x: 717, startPoint y: 218, endPoint x: 780, endPoint y: -67, distance: 291.9
click at [780, 0] on html "← Move left → Move right ↑ Move up ↓ Move down + Zoom in - Zoom out Home Jump l…" at bounding box center [784, 389] width 1568 height 778
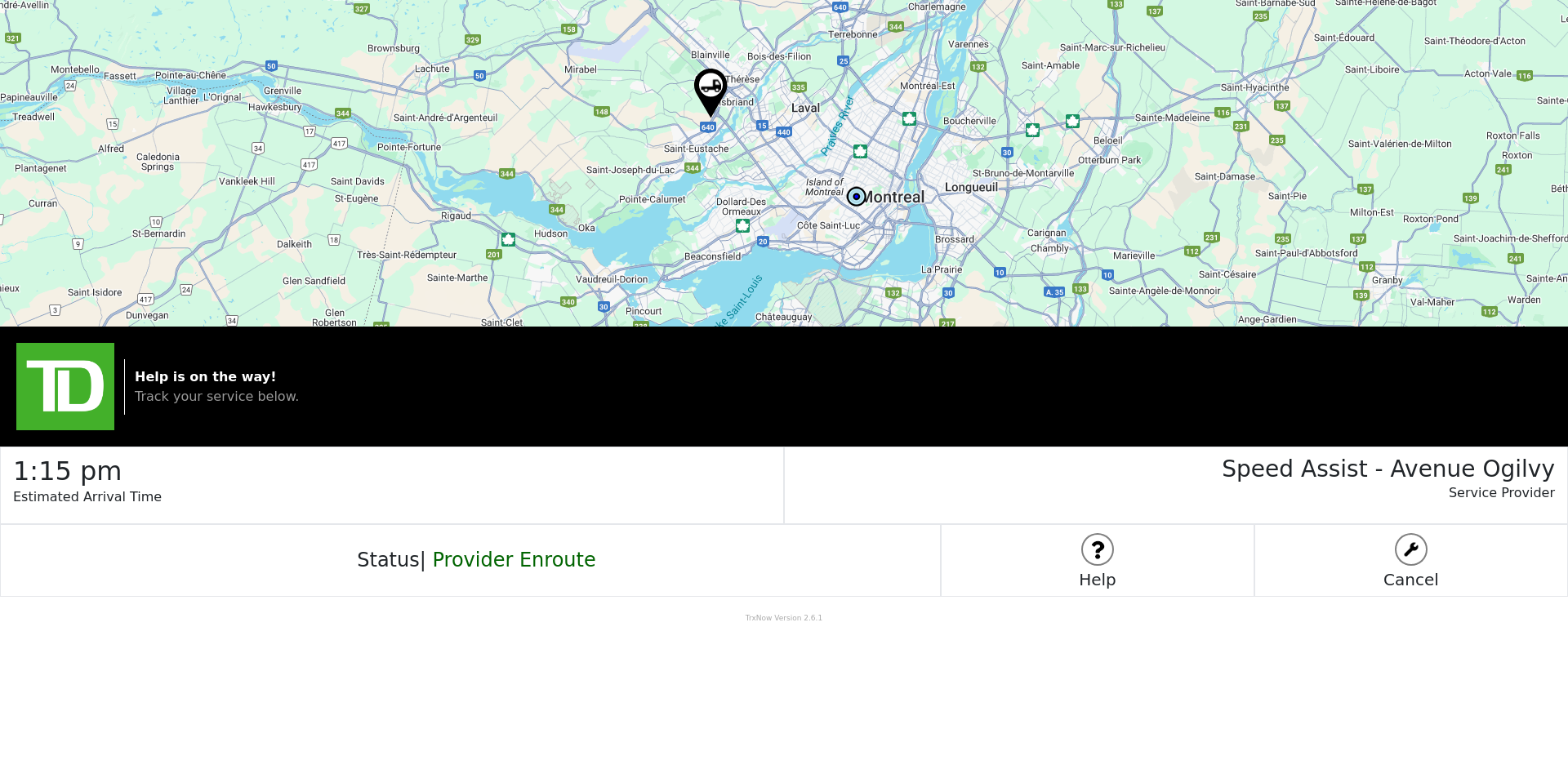
click at [625, 171] on div at bounding box center [784, 163] width 1568 height 327
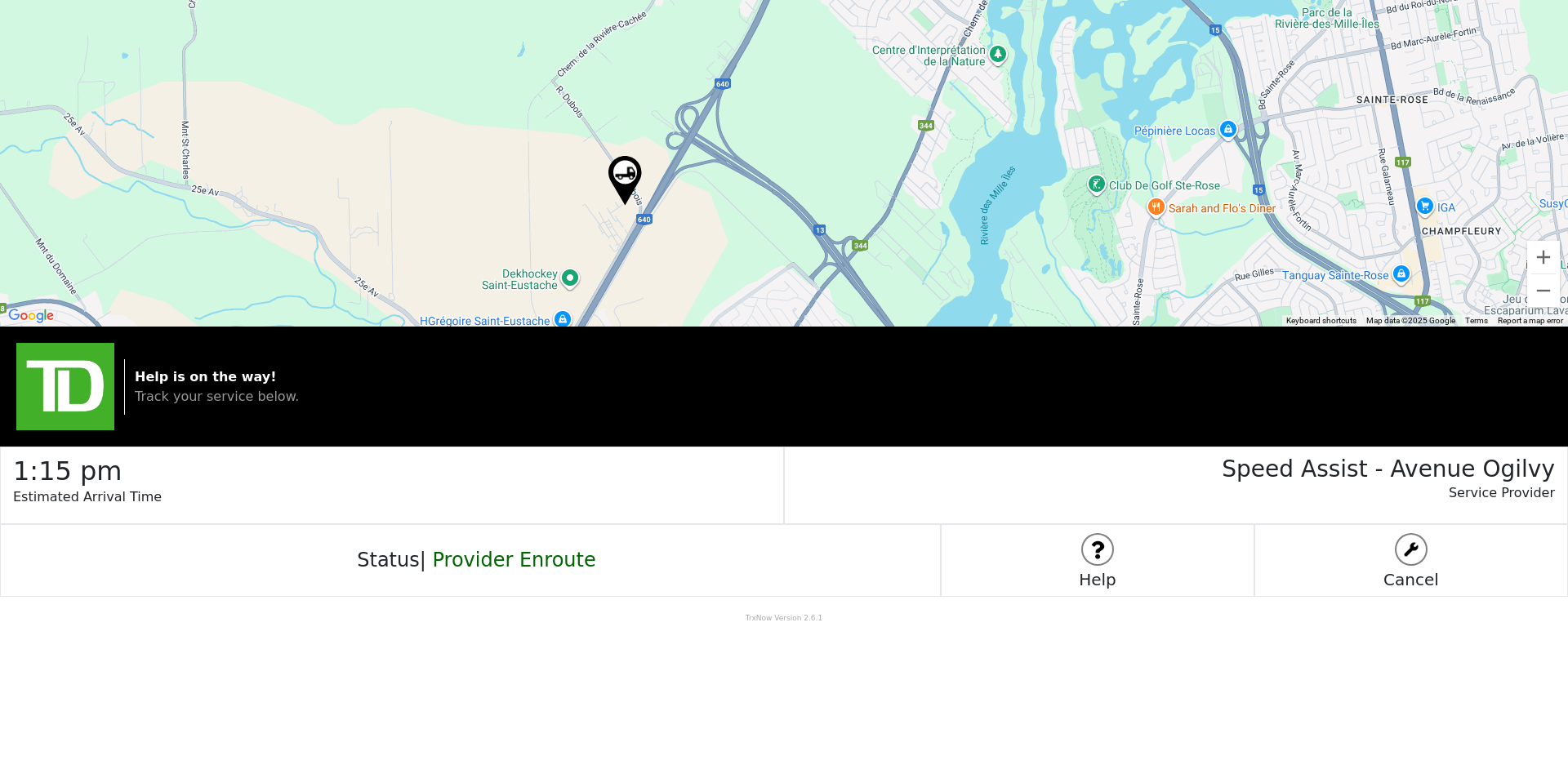
drag, startPoint x: 688, startPoint y: 195, endPoint x: 719, endPoint y: 133, distance: 69.3
click at [734, 123] on div at bounding box center [784, 163] width 1568 height 327
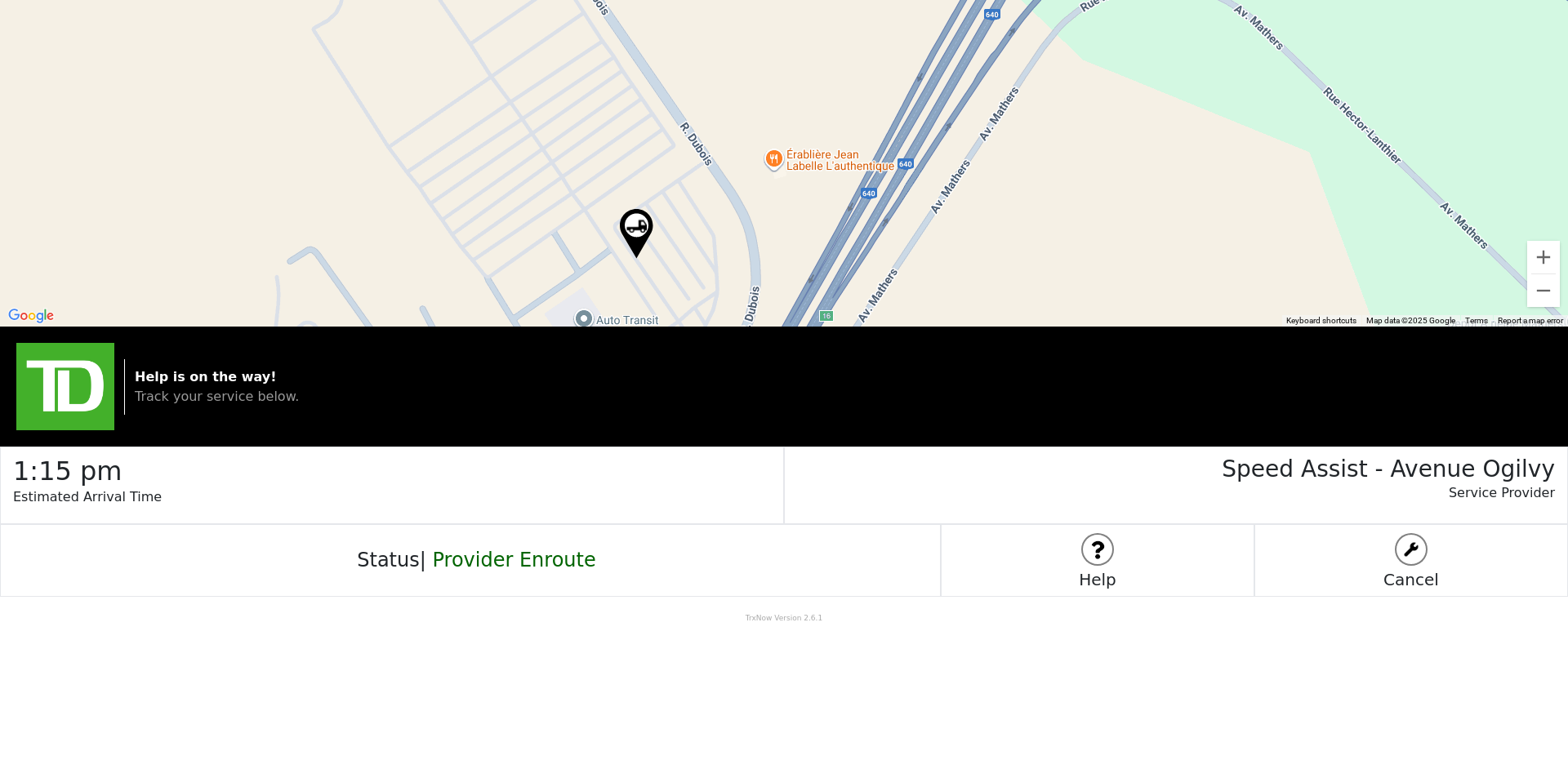
drag, startPoint x: 706, startPoint y: 177, endPoint x: 740, endPoint y: 134, distance: 54.8
click at [740, 134] on div at bounding box center [784, 163] width 1568 height 327
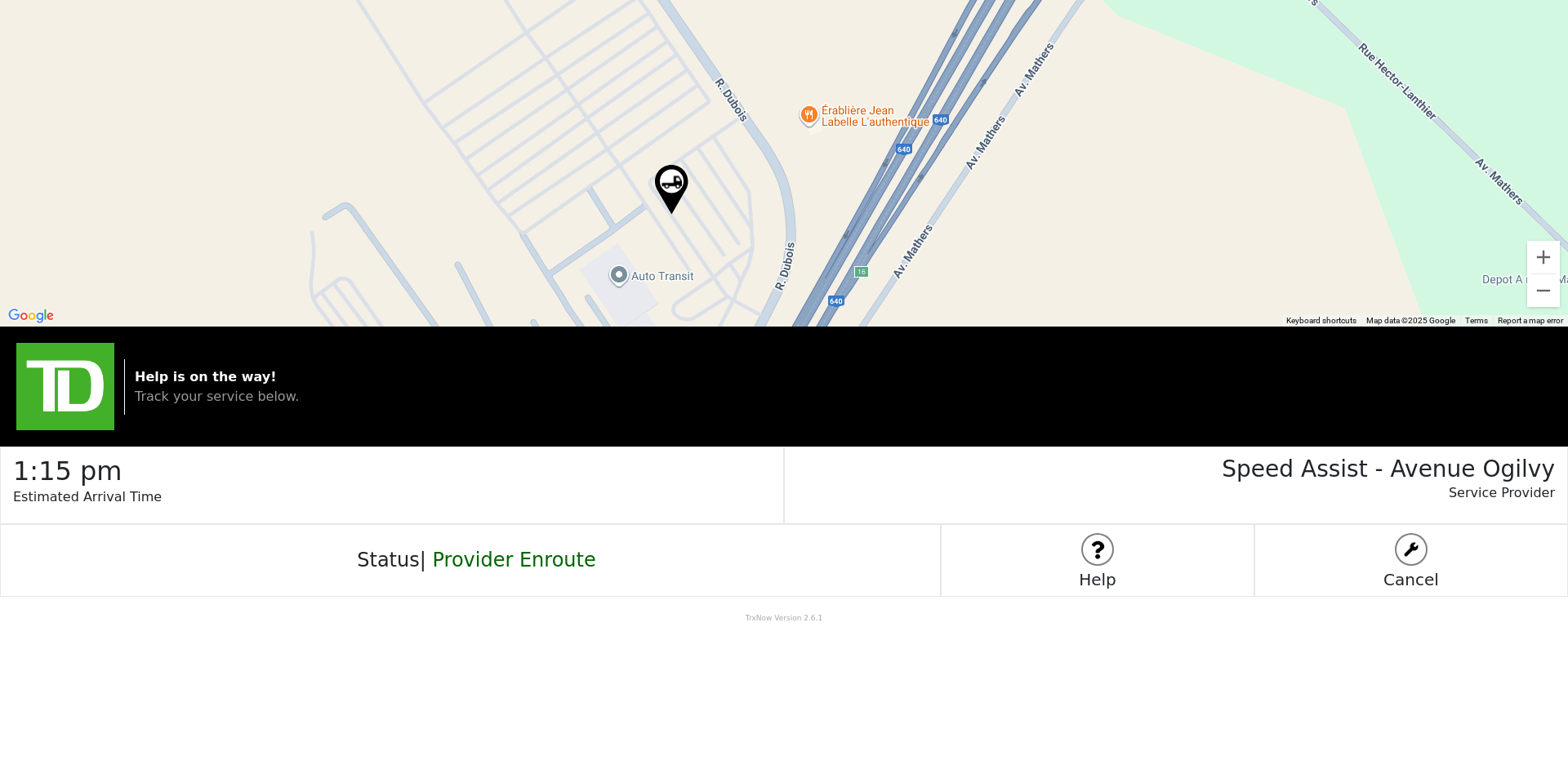
click at [667, 177] on img at bounding box center [672, 190] width 33 height 50
click at [665, 187] on img at bounding box center [672, 190] width 33 height 50
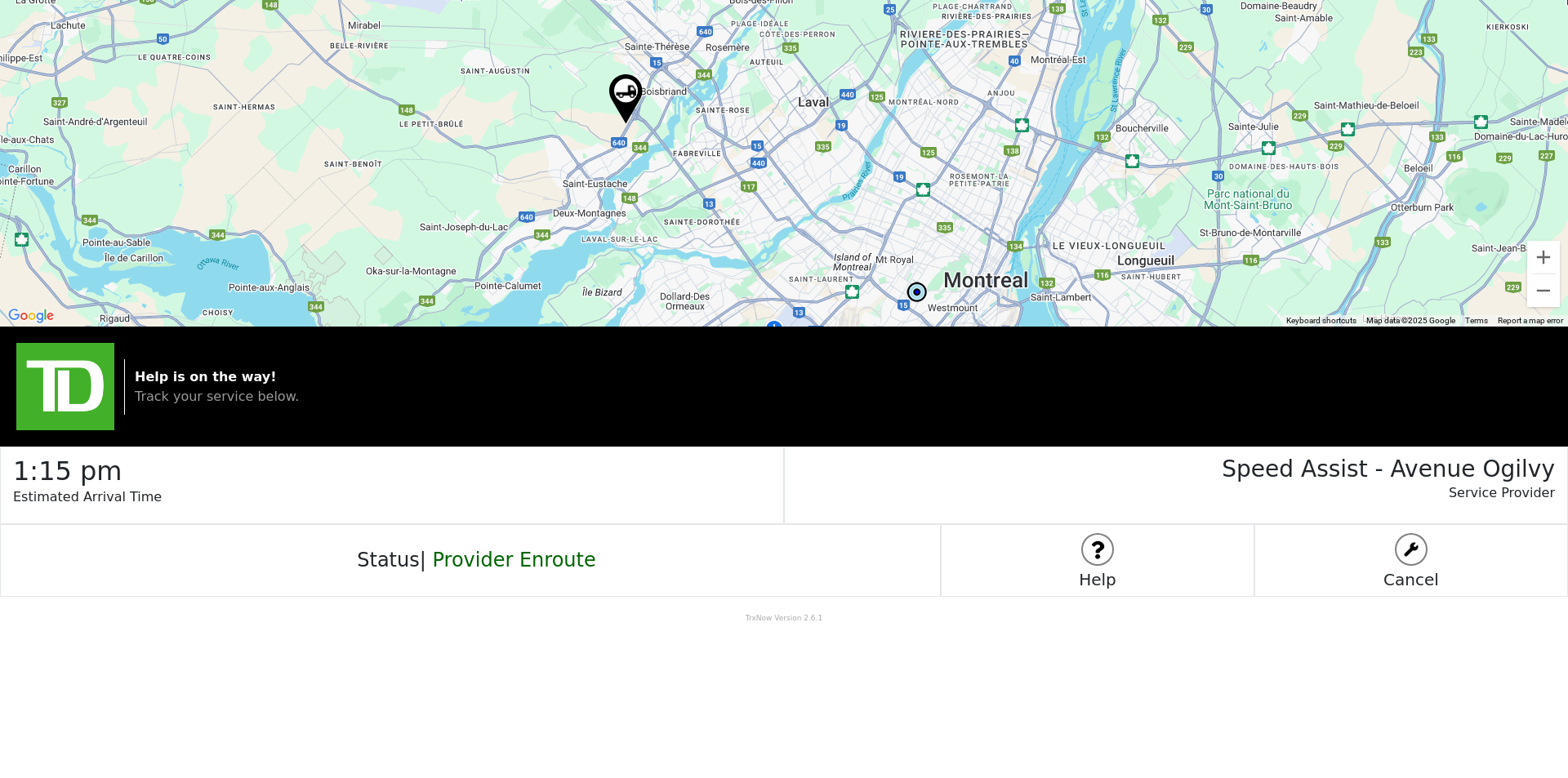
drag, startPoint x: 920, startPoint y: 188, endPoint x: 700, endPoint y: 132, distance: 227.0
click at [700, 132] on div at bounding box center [784, 163] width 1568 height 327
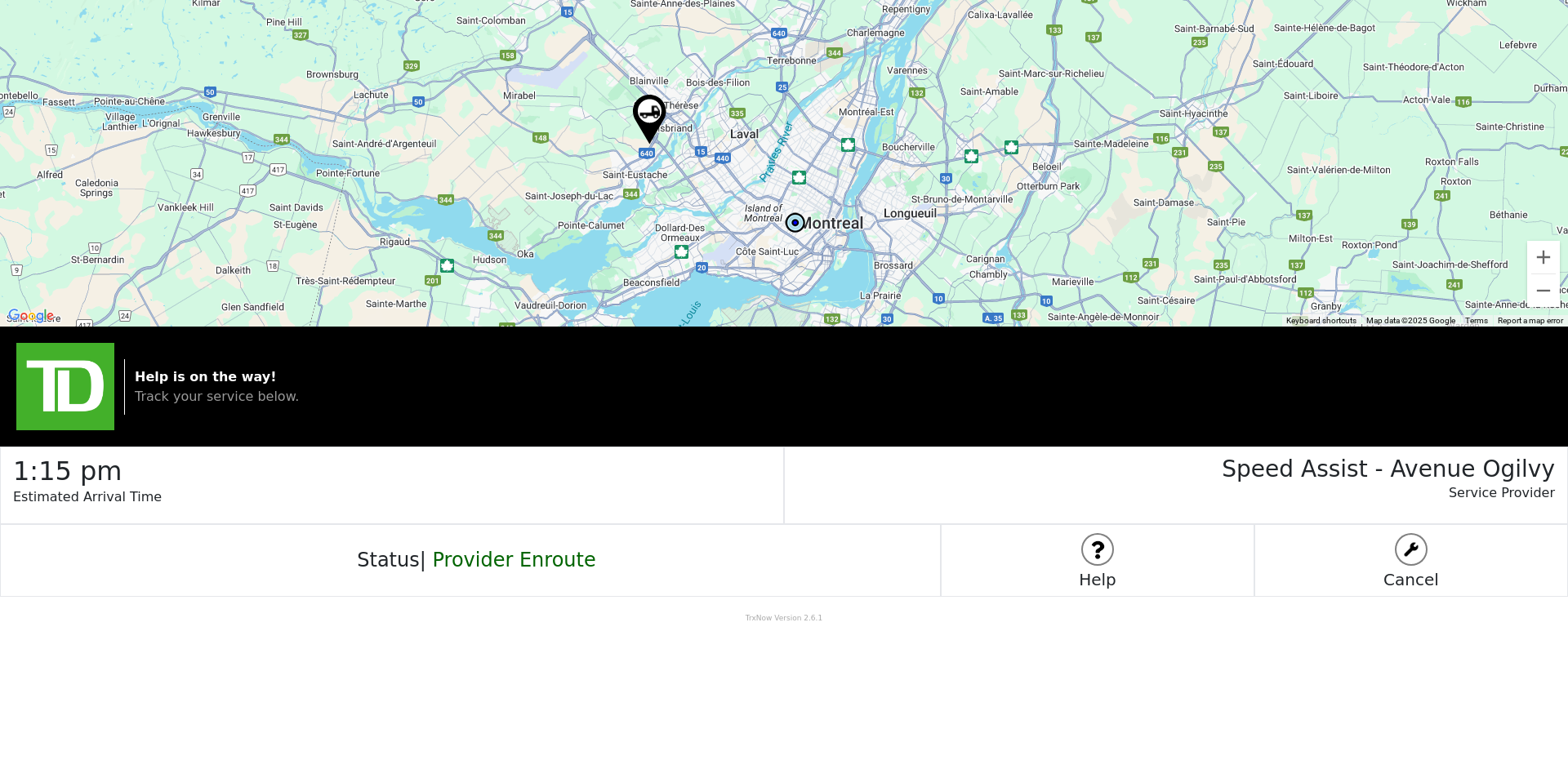
drag, startPoint x: 781, startPoint y: 202, endPoint x: 768, endPoint y: 140, distance: 63.3
click at [768, 140] on div at bounding box center [784, 163] width 1568 height 327
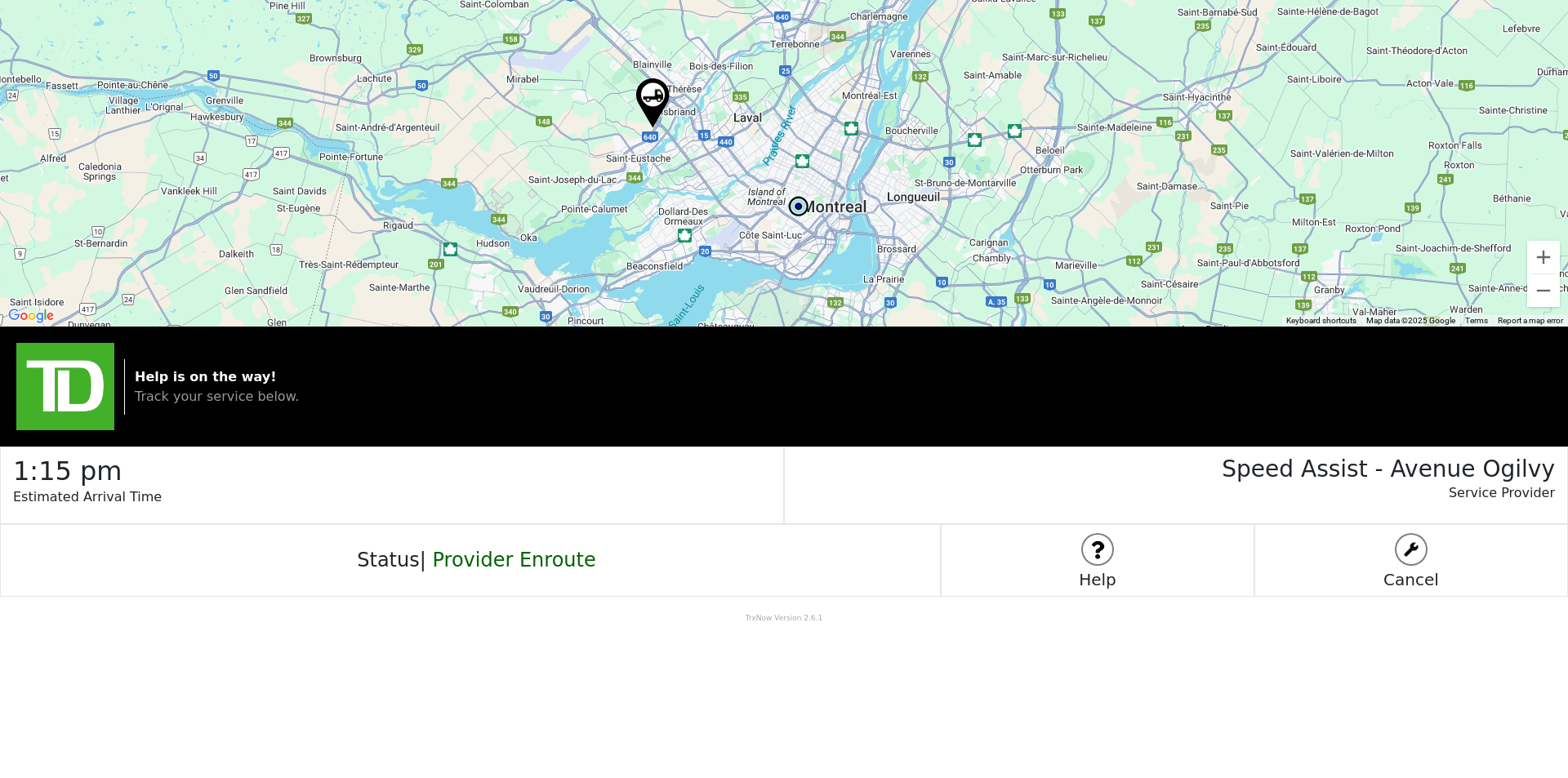
click at [797, 169] on div at bounding box center [784, 163] width 1568 height 327
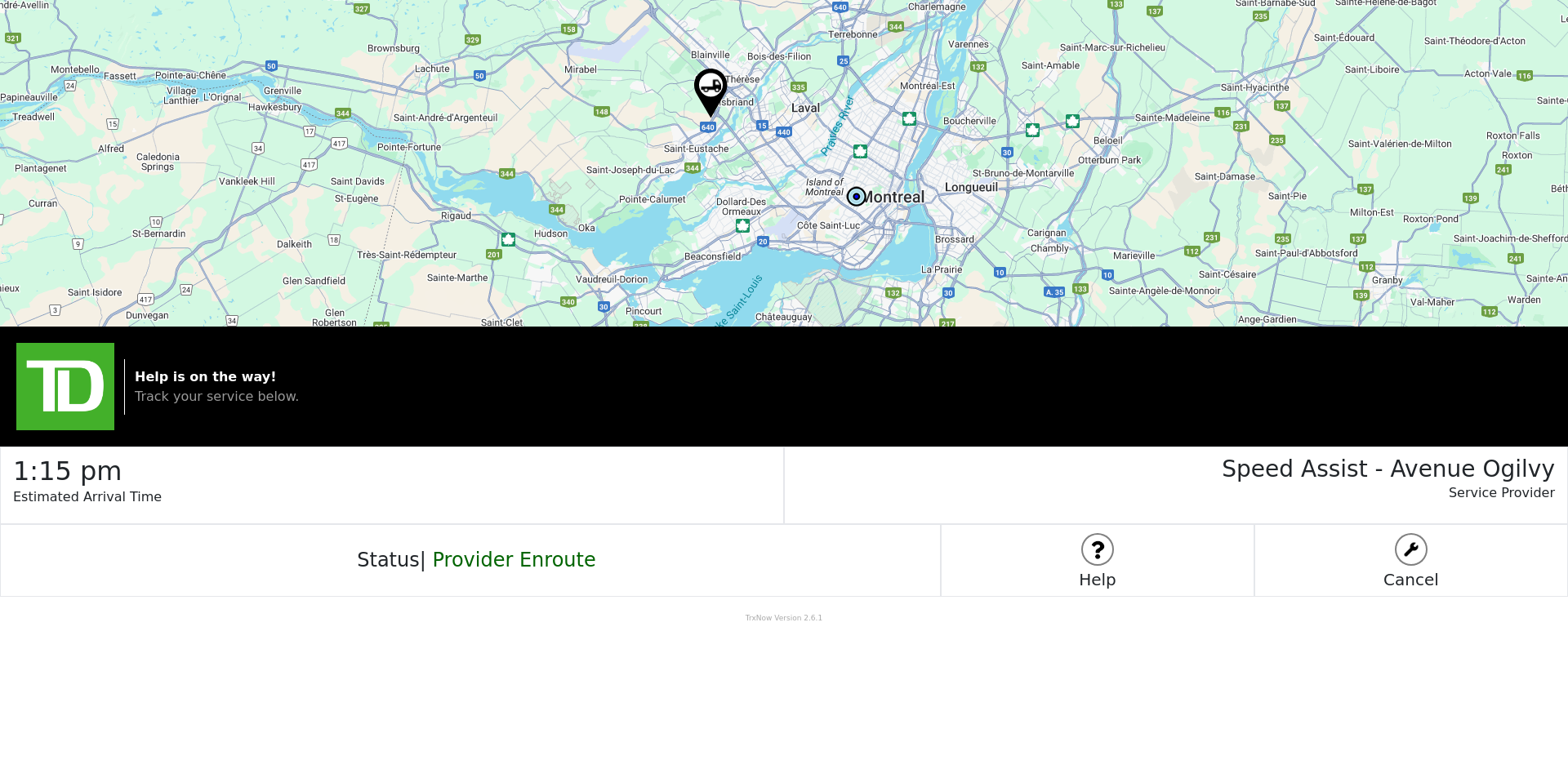
drag, startPoint x: 846, startPoint y: 138, endPoint x: 861, endPoint y: 137, distance: 15.0
click at [708, 86] on img at bounding box center [710, 93] width 33 height 50
click at [707, 87] on img at bounding box center [710, 93] width 33 height 50
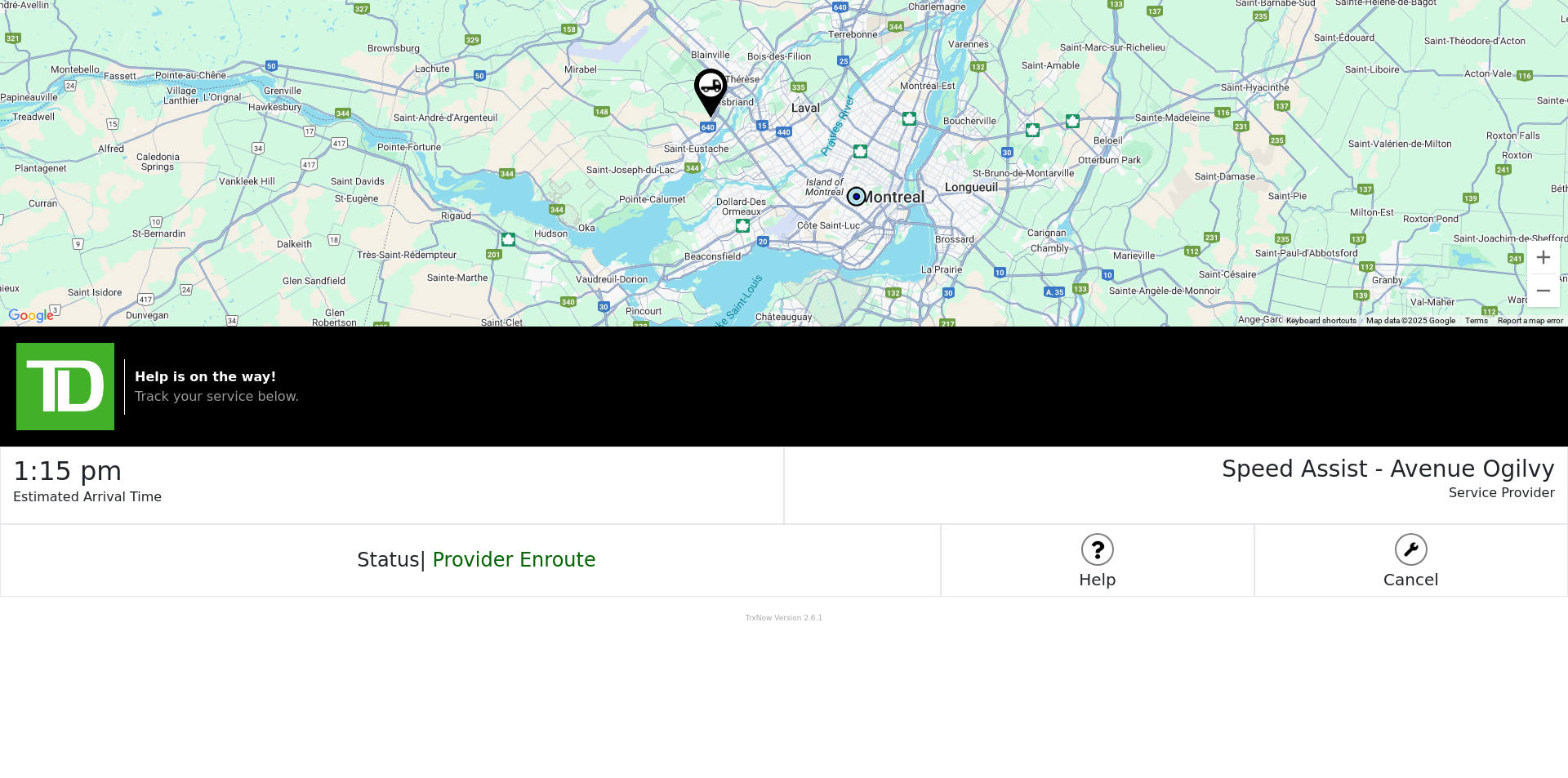
click at [707, 87] on img at bounding box center [710, 93] width 33 height 50
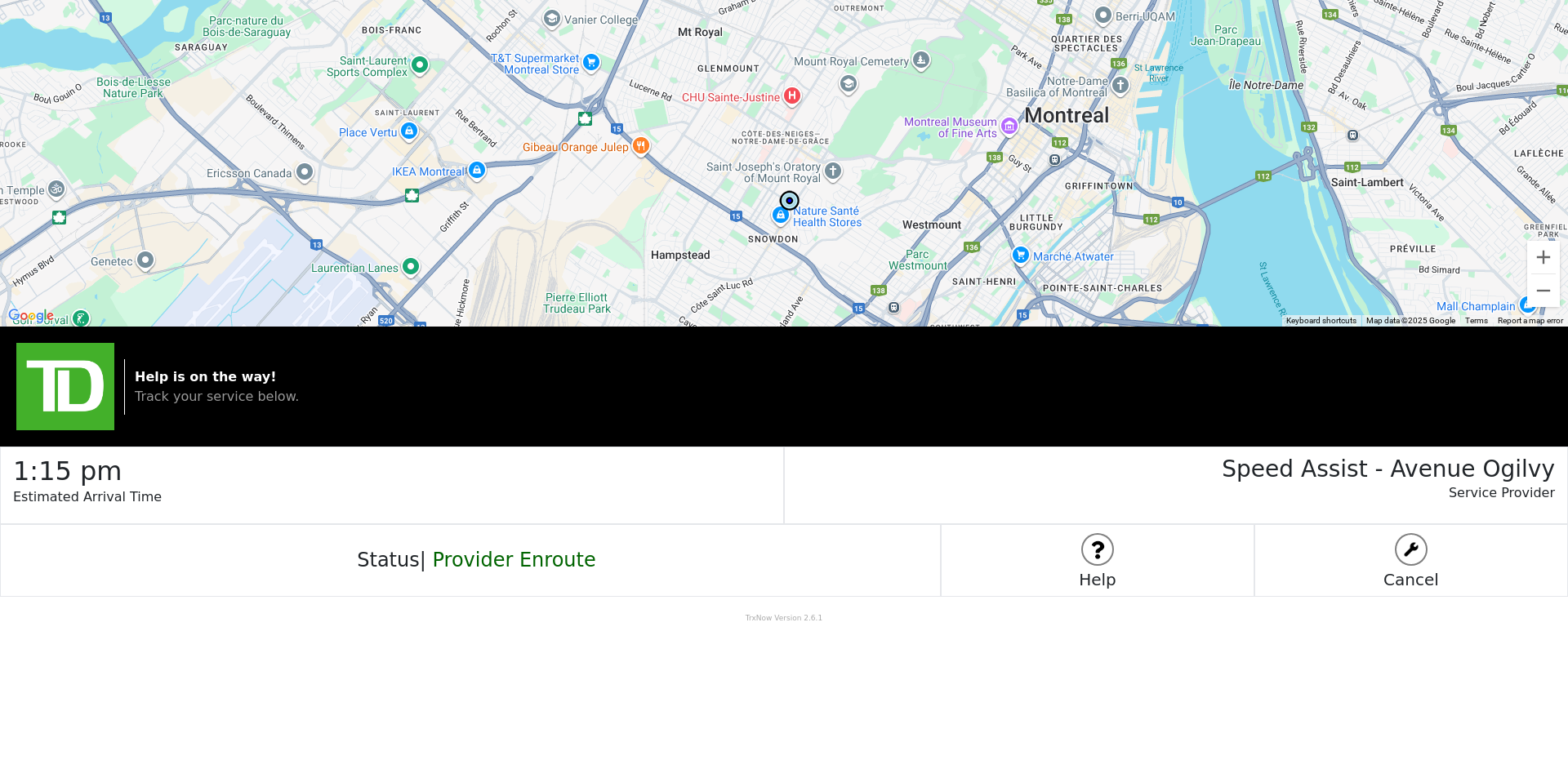
click at [786, 197] on img at bounding box center [789, 200] width 24 height 24
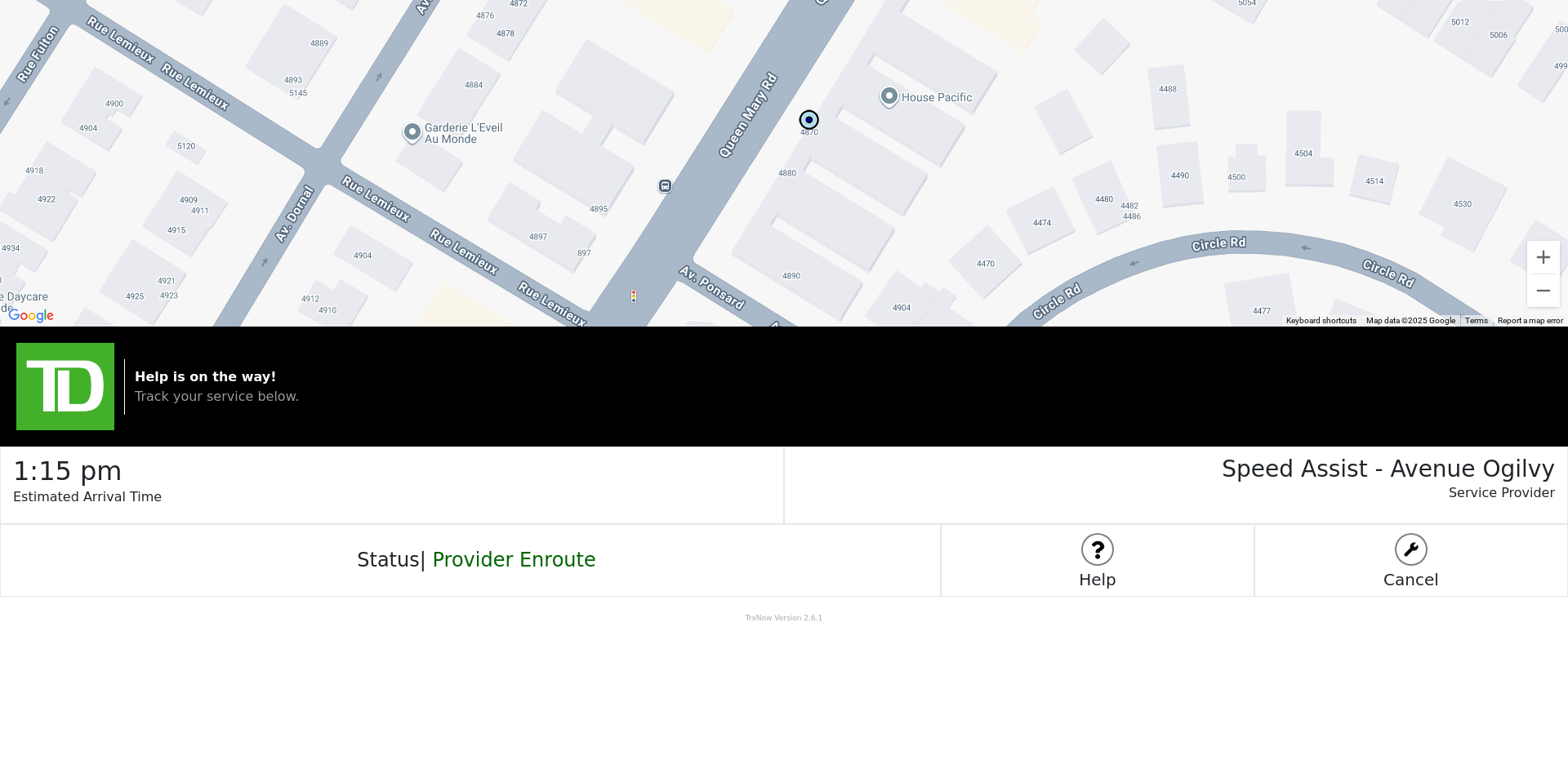
drag, startPoint x: 732, startPoint y: 275, endPoint x: 829, endPoint y: 133, distance: 172.0
click at [829, 133] on div at bounding box center [784, 163] width 1568 height 327
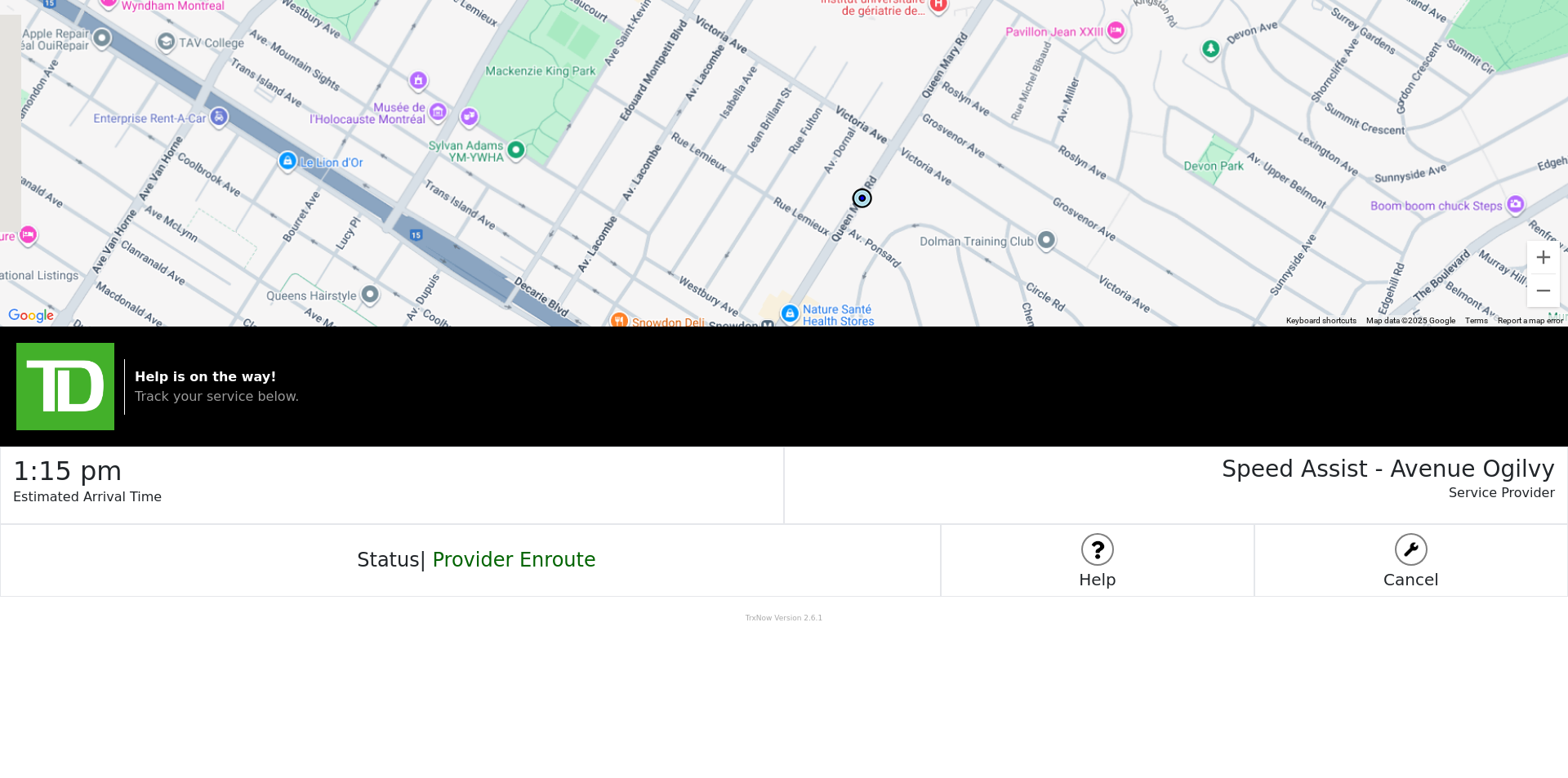
drag, startPoint x: 675, startPoint y: 116, endPoint x: 750, endPoint y: 191, distance: 106.1
click at [750, 191] on div at bounding box center [784, 163] width 1568 height 327
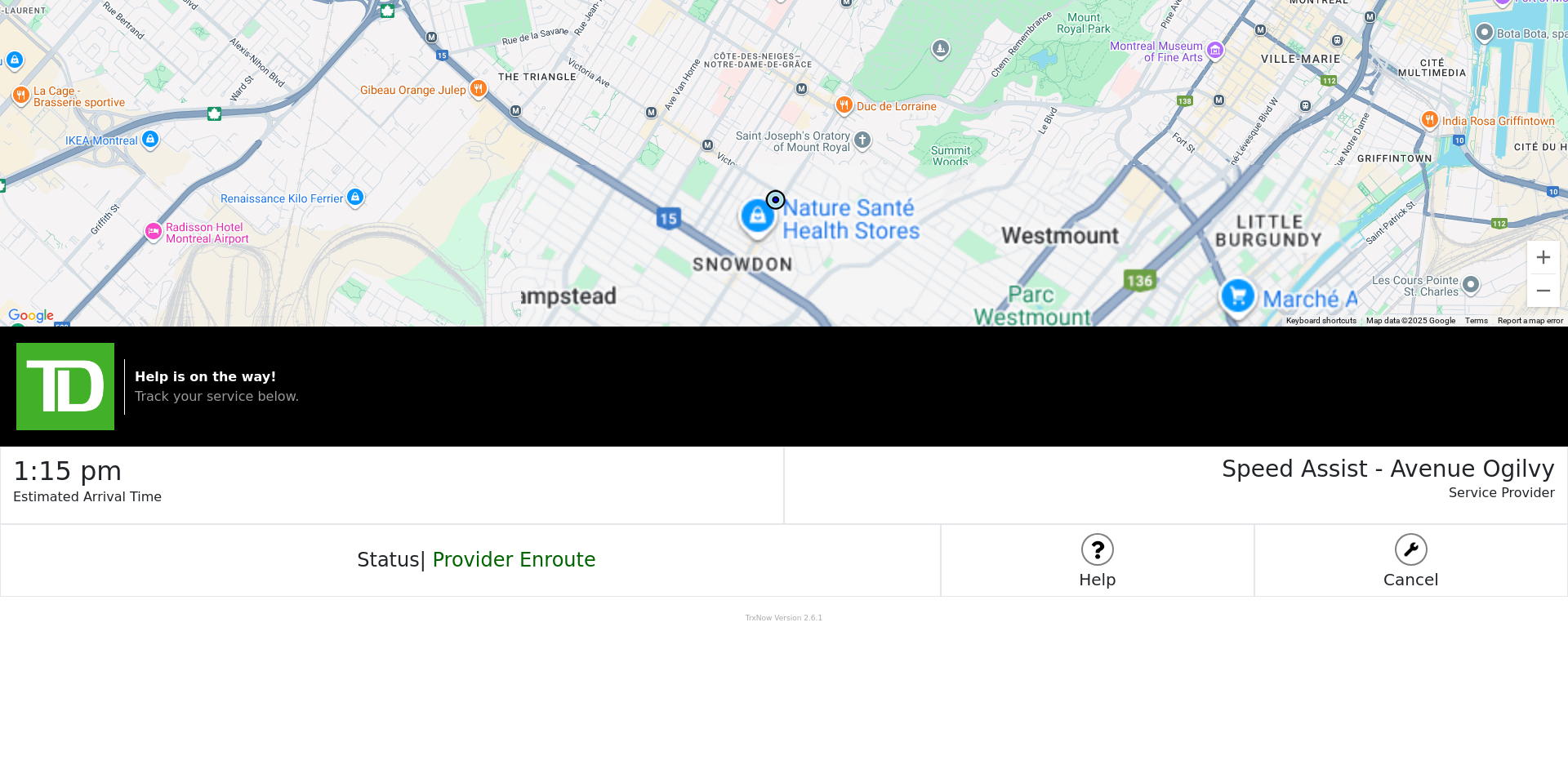
drag, startPoint x: 707, startPoint y: 147, endPoint x: 736, endPoint y: 258, distance: 114.7
click at [736, 258] on div at bounding box center [784, 163] width 1568 height 327
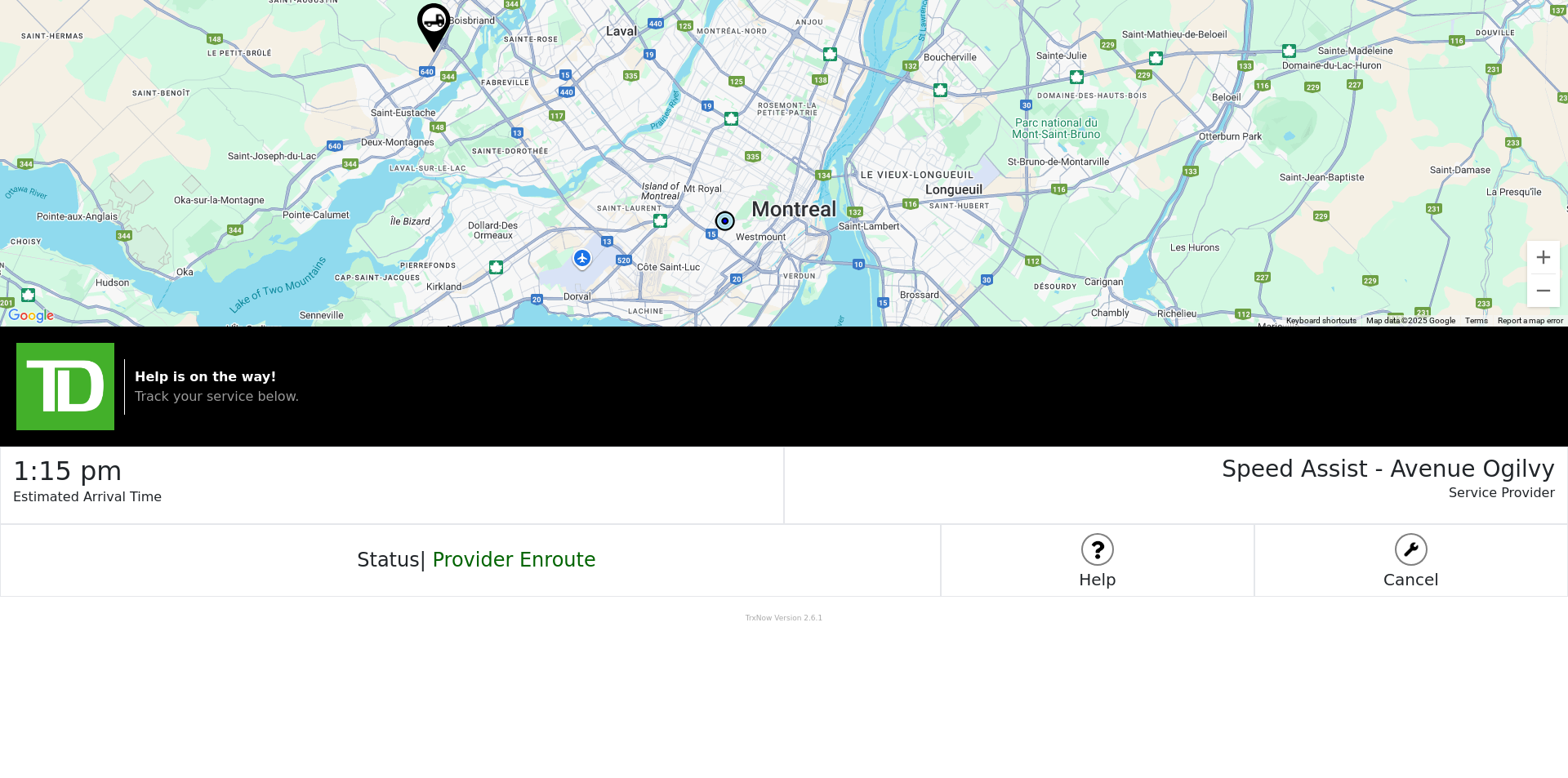
drag, startPoint x: 699, startPoint y: 133, endPoint x: 708, endPoint y: 160, distance: 28.5
click at [708, 160] on div at bounding box center [784, 163] width 1568 height 327
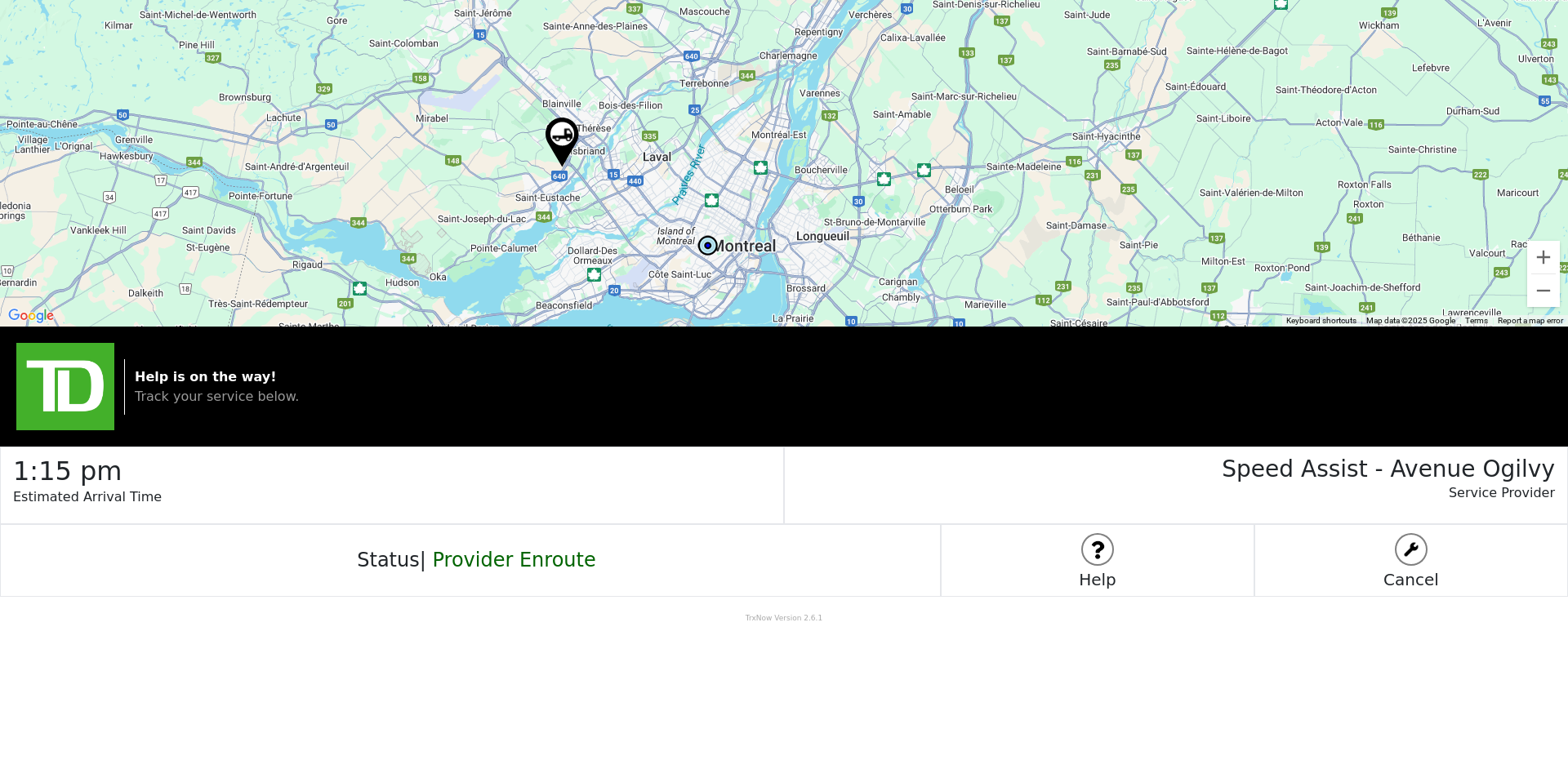
drag, startPoint x: 590, startPoint y: 112, endPoint x: 680, endPoint y: 198, distance: 124.5
click at [680, 198] on div at bounding box center [784, 163] width 1568 height 327
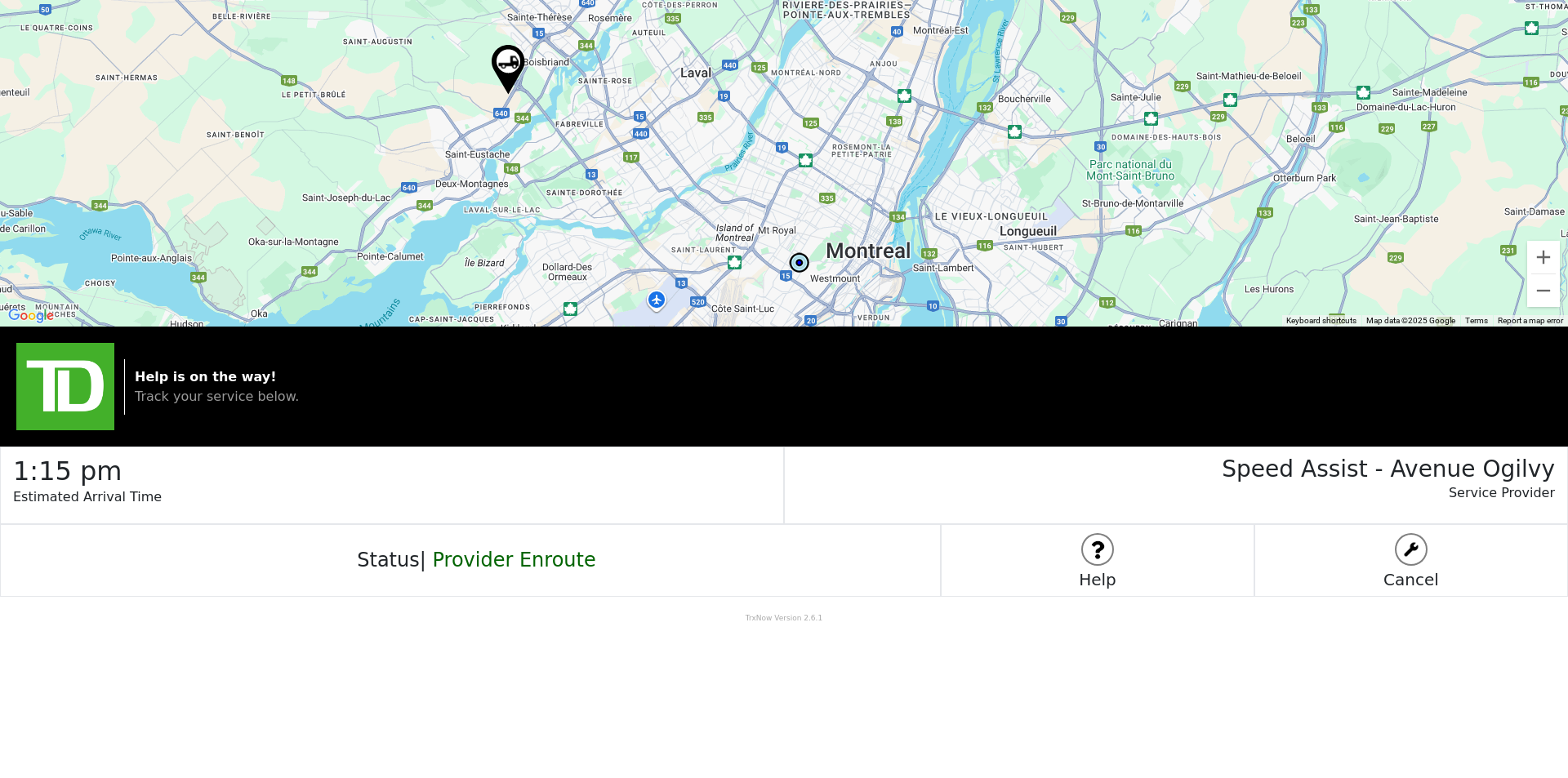
drag, startPoint x: 651, startPoint y: 223, endPoint x: 673, endPoint y: 153, distance: 73.4
click at [673, 153] on div at bounding box center [784, 163] width 1568 height 327
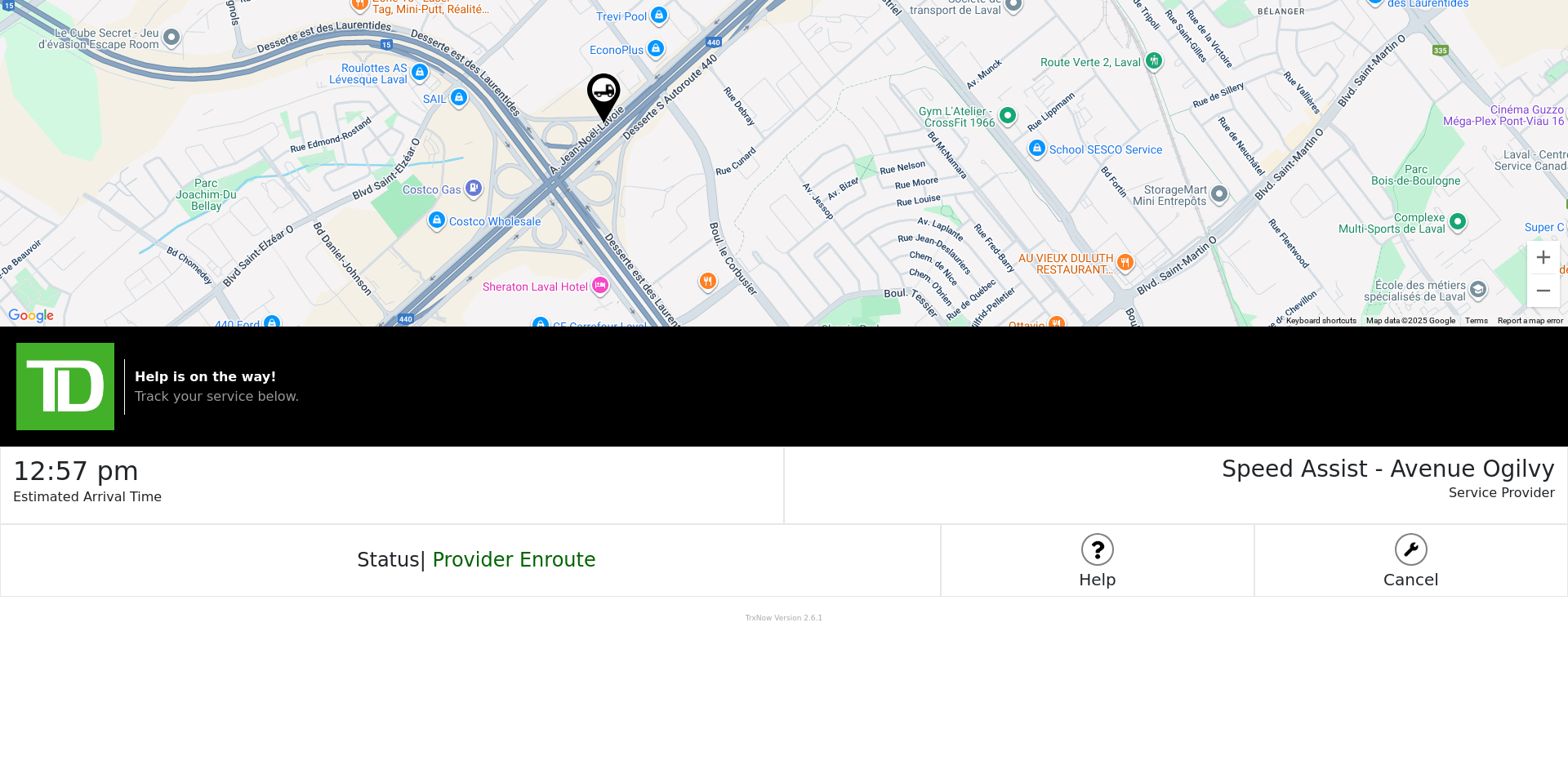
drag, startPoint x: 600, startPoint y: 46, endPoint x: 653, endPoint y: 167, distance: 132.1
click at [653, 167] on div at bounding box center [784, 163] width 1568 height 327
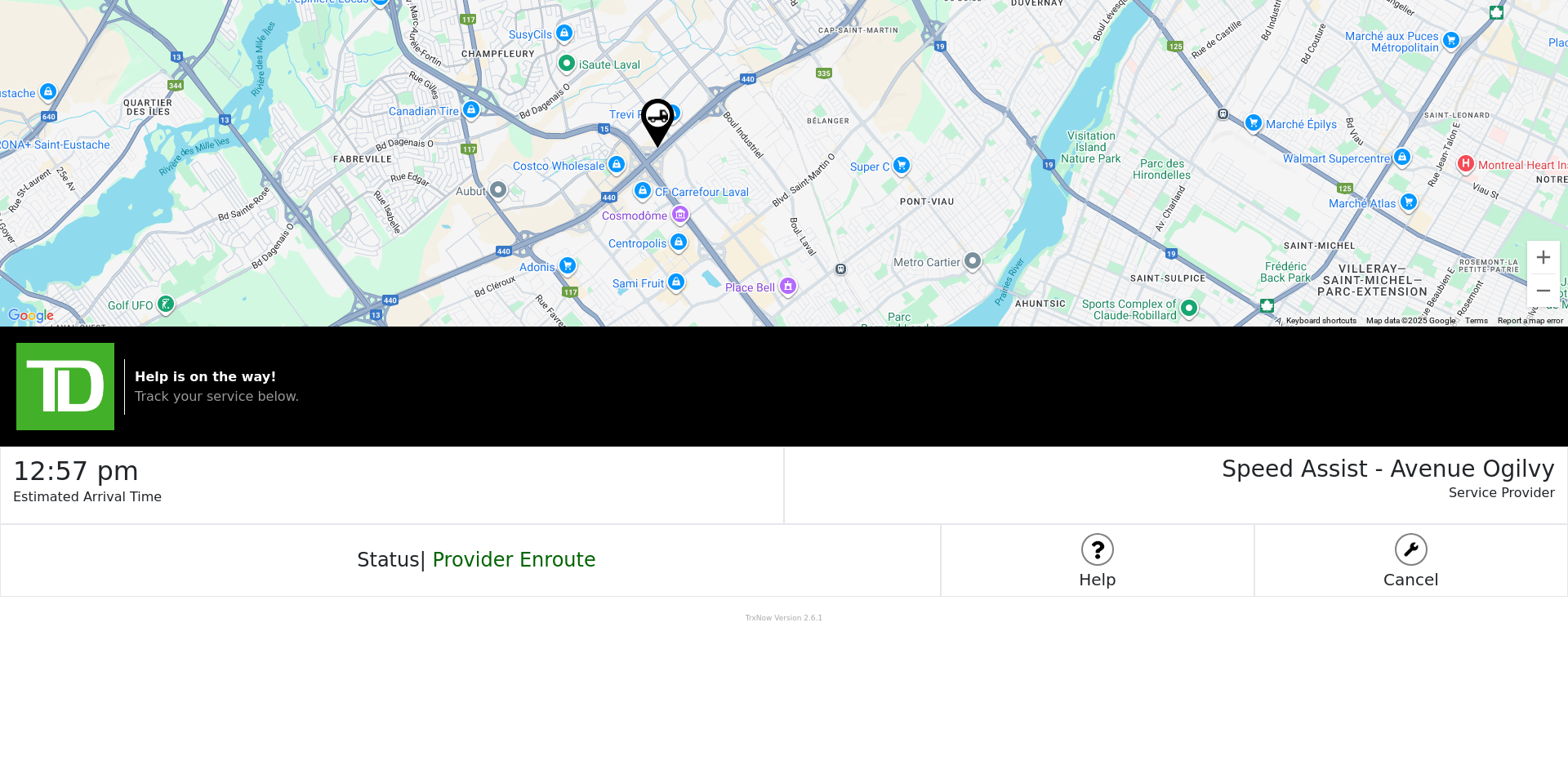
drag, startPoint x: 691, startPoint y: 177, endPoint x: 714, endPoint y: 161, distance: 28.0
click at [714, 161] on div at bounding box center [784, 163] width 1568 height 327
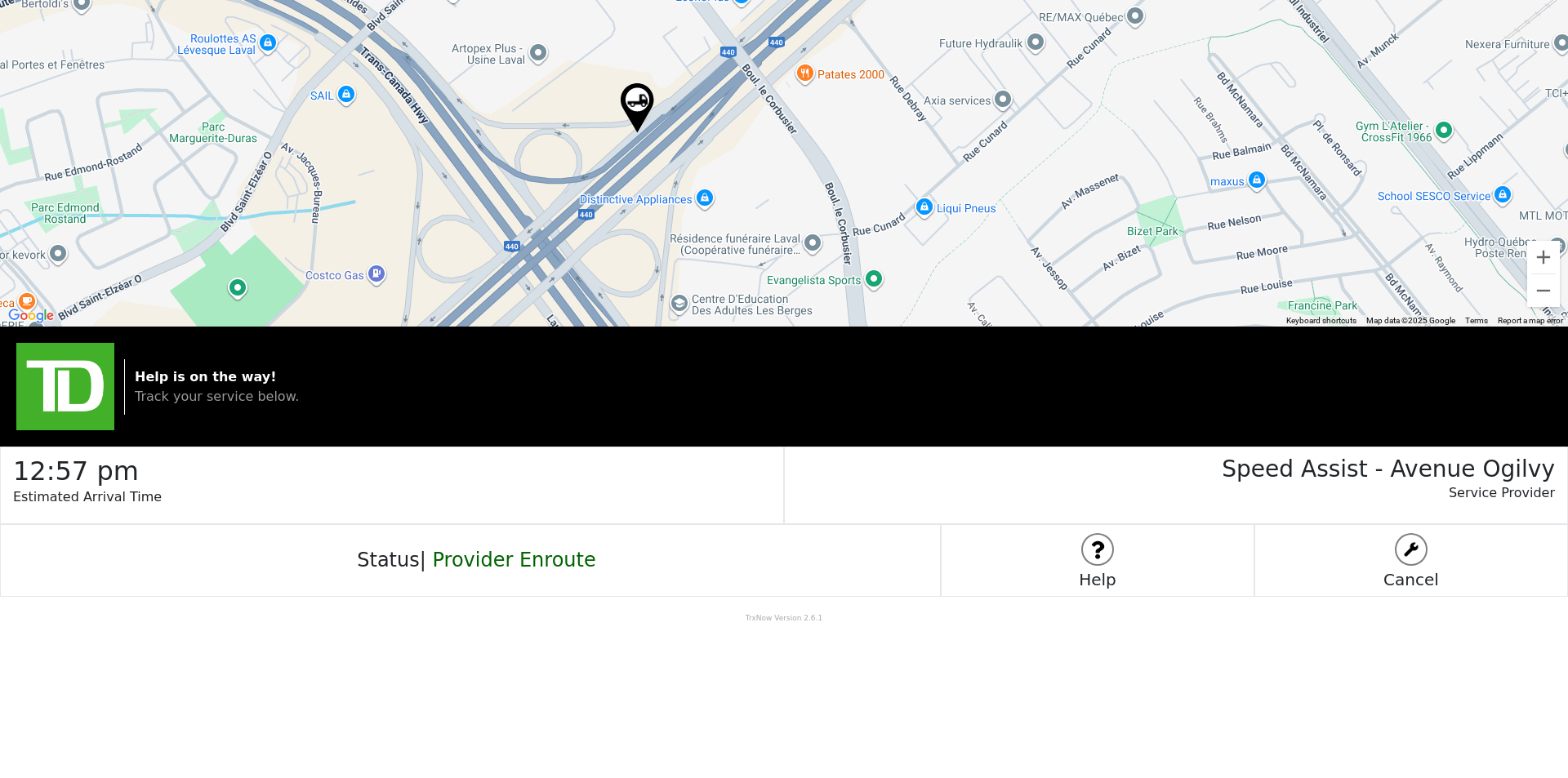
drag, startPoint x: 647, startPoint y: 180, endPoint x: 690, endPoint y: 137, distance: 60.8
click at [690, 137] on div at bounding box center [784, 163] width 1568 height 327
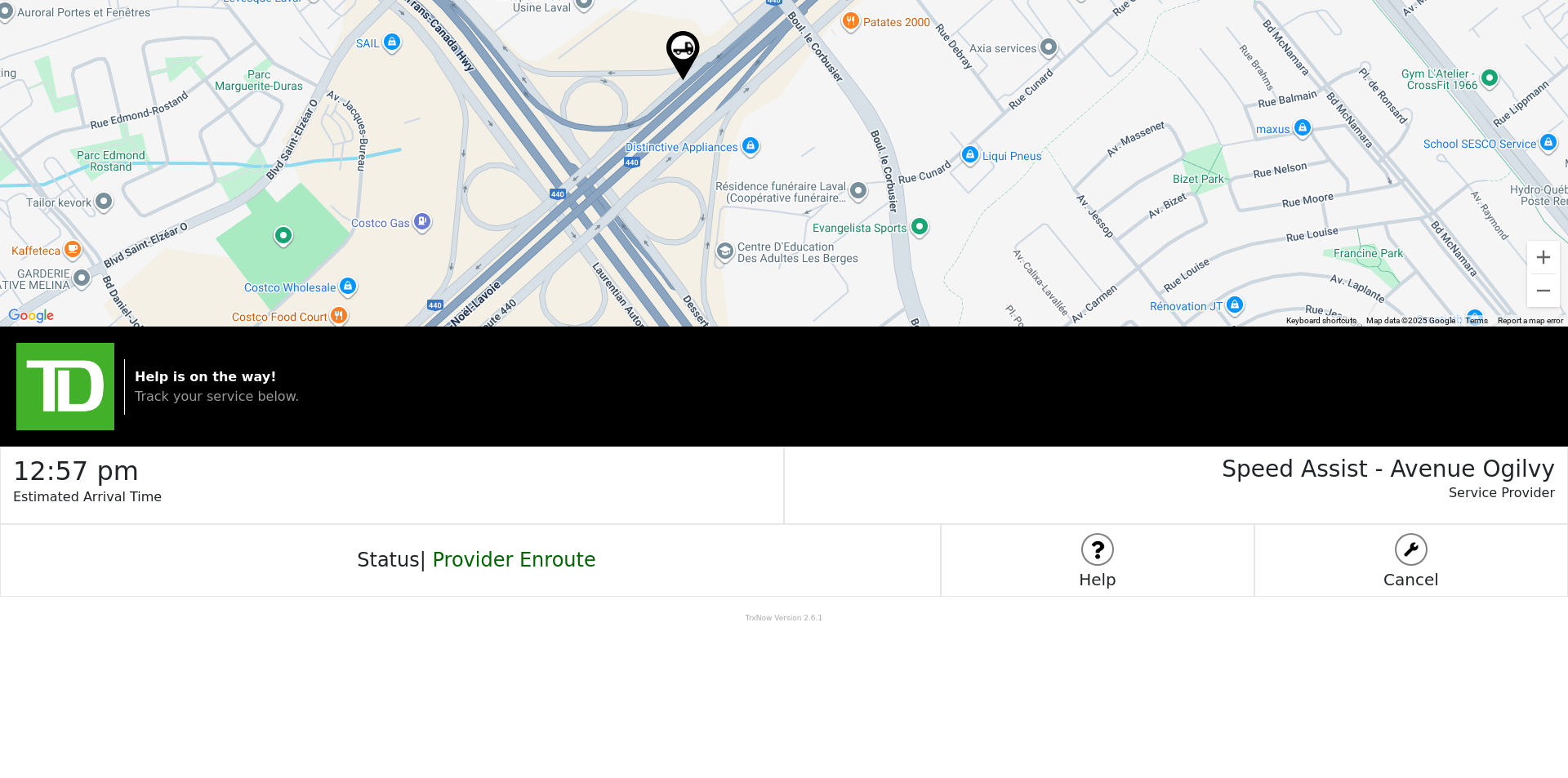
drag, startPoint x: 672, startPoint y: 193, endPoint x: 713, endPoint y: 133, distance: 72.7
click at [709, 140] on div at bounding box center [784, 163] width 1568 height 327
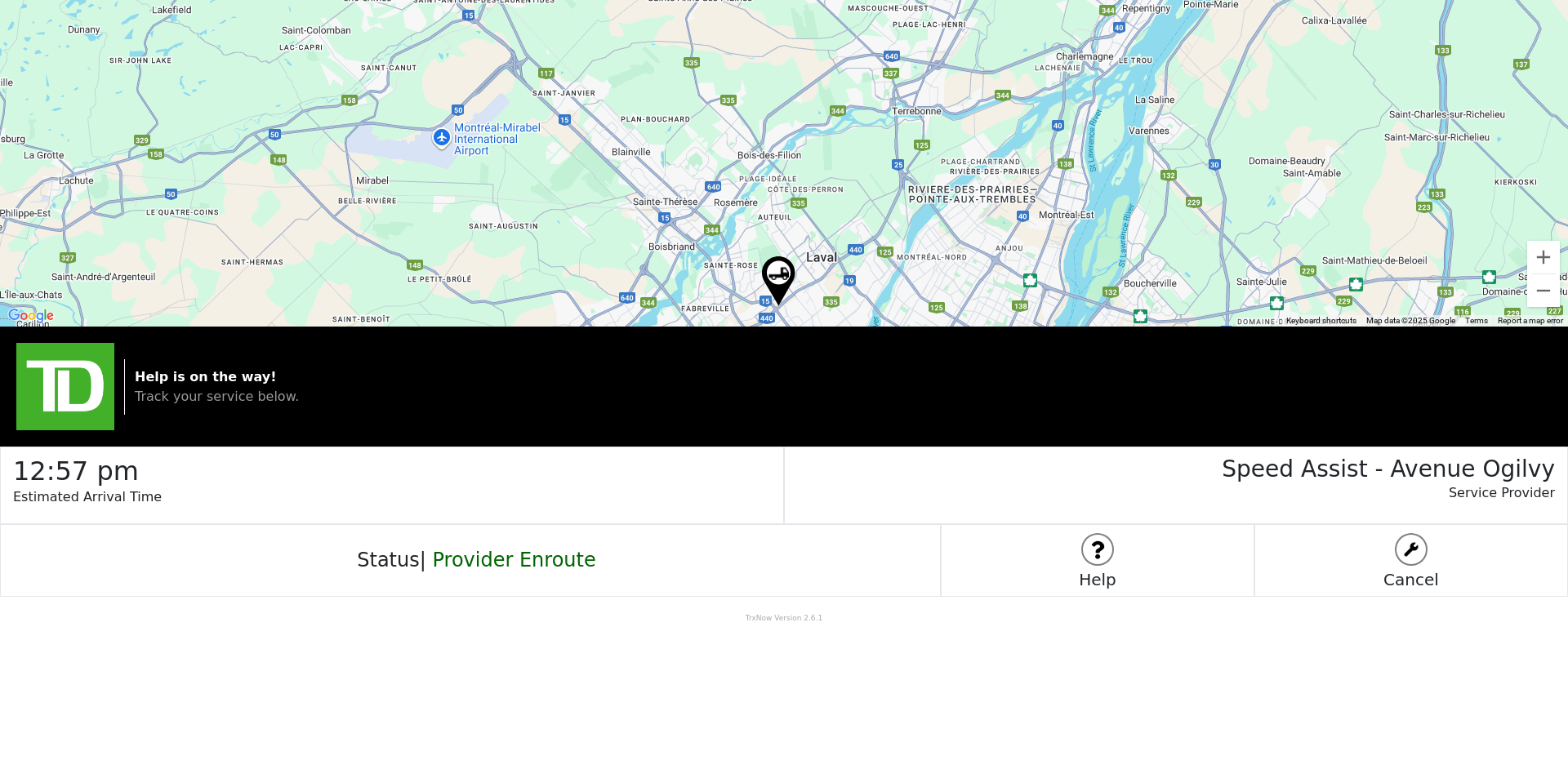
drag, startPoint x: 697, startPoint y: 109, endPoint x: 705, endPoint y: 206, distance: 97.3
click at [708, 208] on div at bounding box center [784, 163] width 1568 height 327
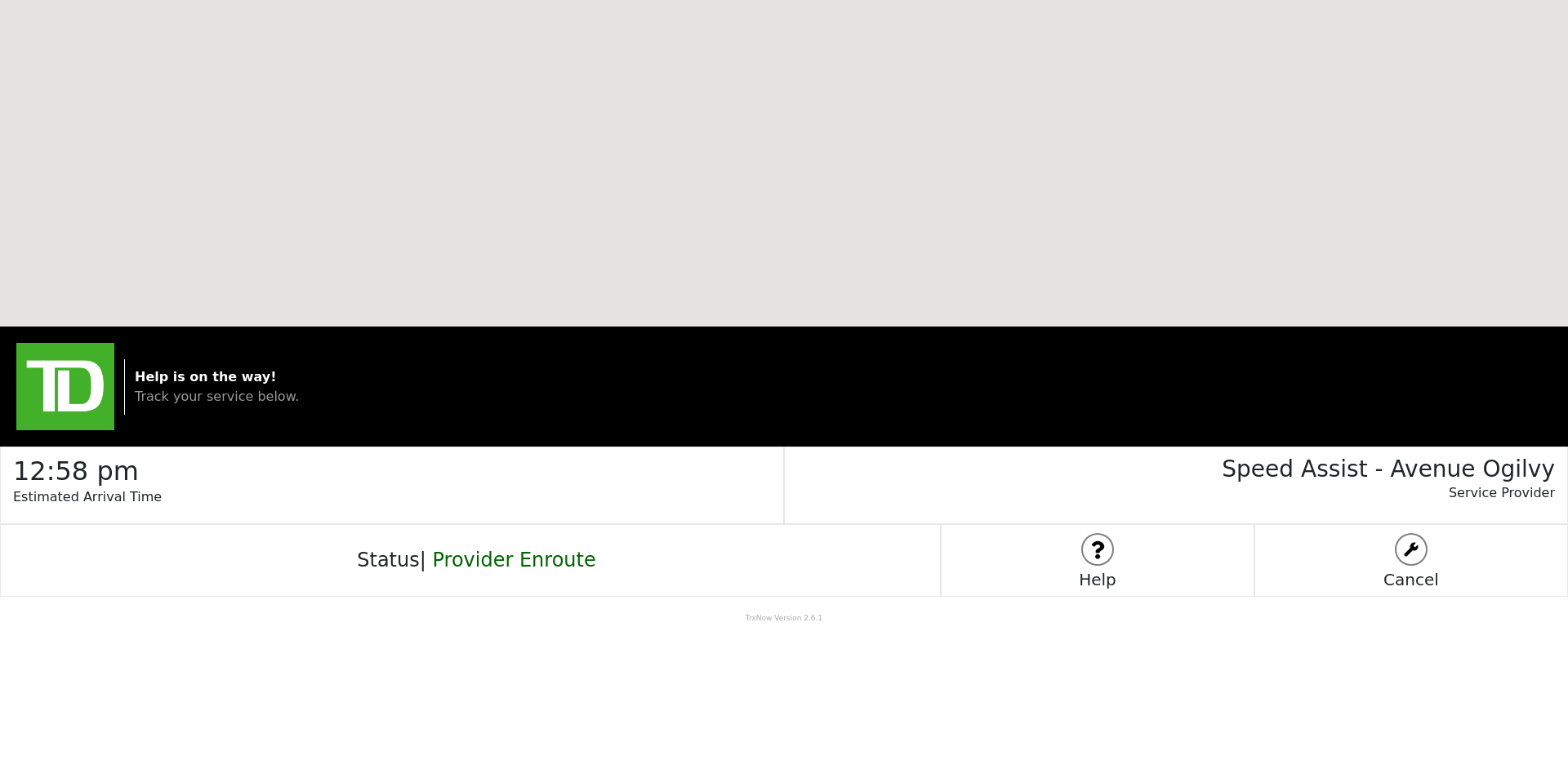
drag, startPoint x: 719, startPoint y: 154, endPoint x: 683, endPoint y: 334, distance: 183.6
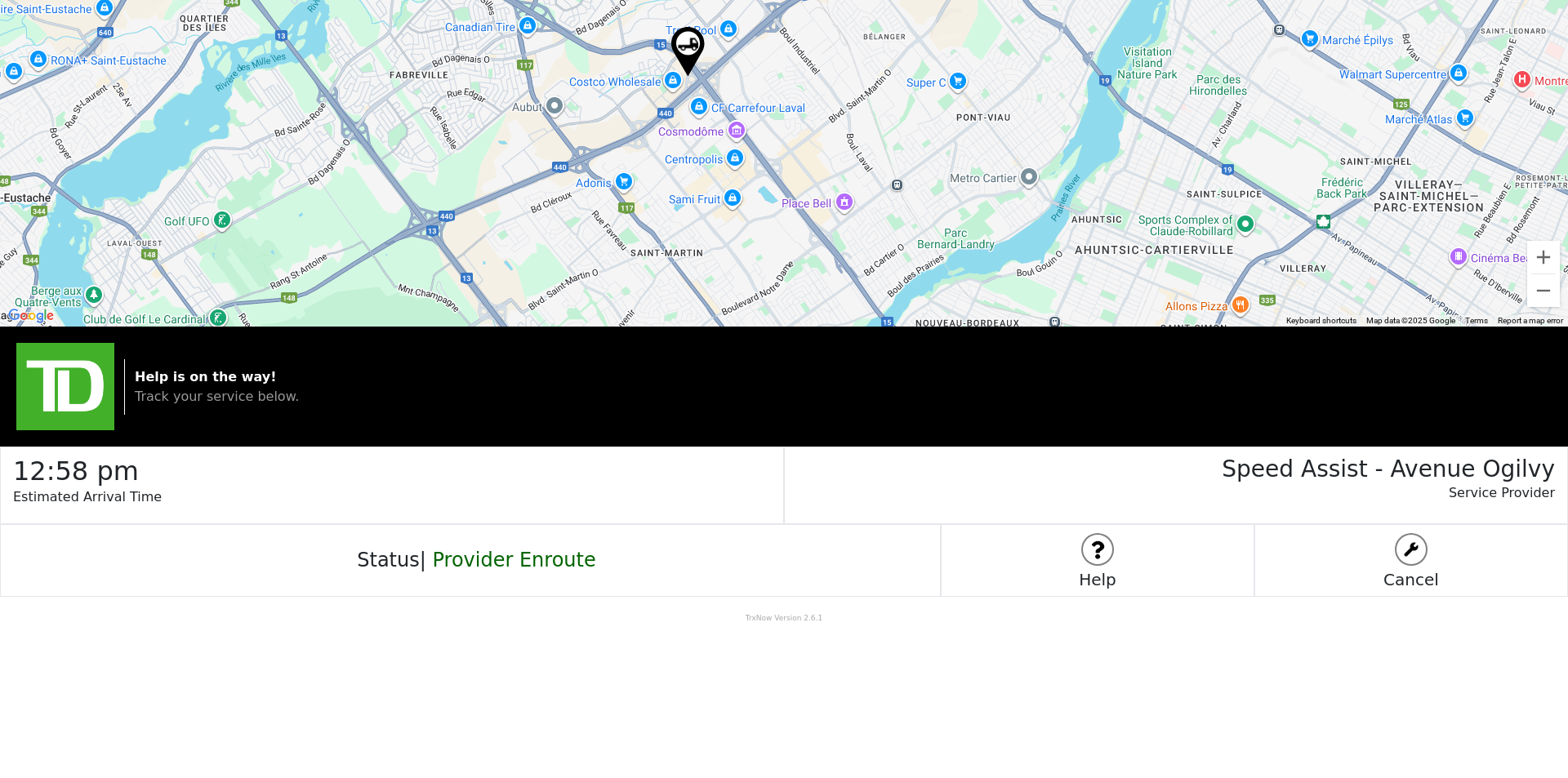
drag, startPoint x: 722, startPoint y: 159, endPoint x: 736, endPoint y: 146, distance: 19.1
click at [736, 146] on div at bounding box center [784, 163] width 1568 height 327
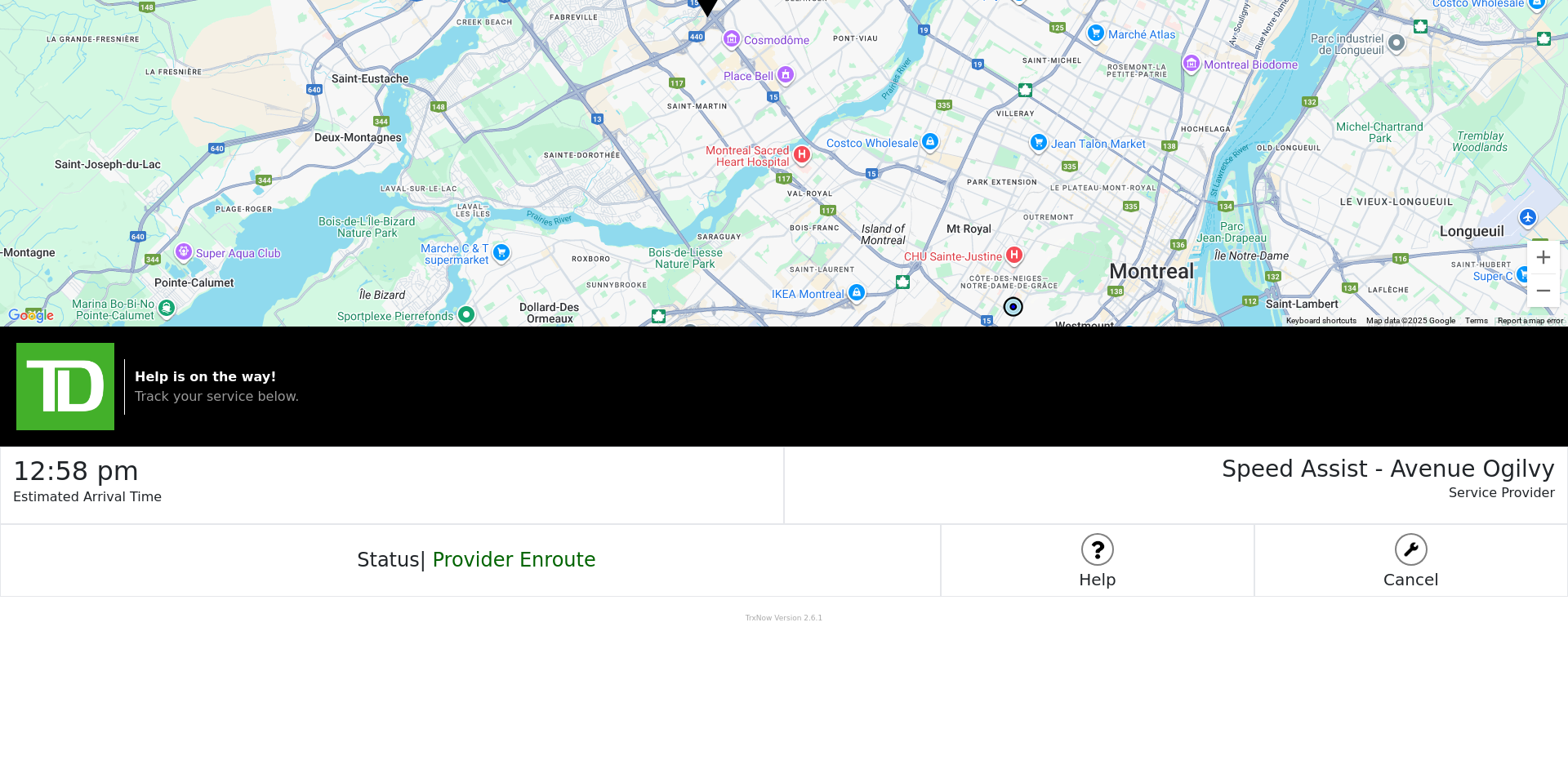
drag, startPoint x: 736, startPoint y: 156, endPoint x: 734, endPoint y: 72, distance: 84.0
click at [734, 72] on div at bounding box center [784, 163] width 1568 height 327
